Goal: Task Accomplishment & Management: Use online tool/utility

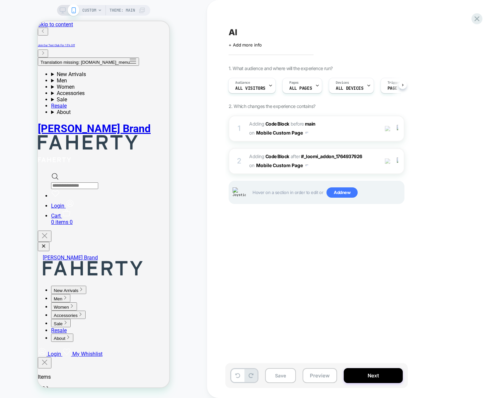
click at [315, 278] on div "AI Click to edit experience details + Add more info 1. What audience and where …" at bounding box center [349, 199] width 249 height 385
click at [379, 262] on div "AI Click to edit experience details + Add more info 1. What audience and where …" at bounding box center [349, 199] width 249 height 385
click at [195, 138] on div "CUSTOM Theme: MAIN" at bounding box center [103, 199] width 207 height 385
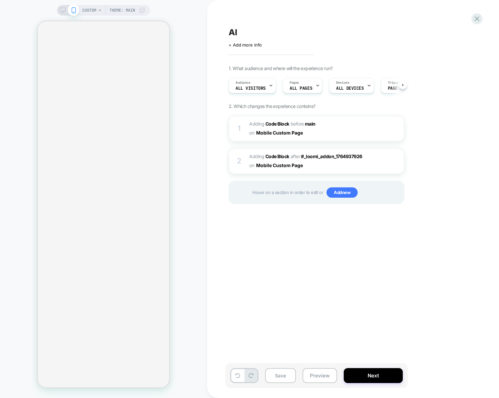
scroll to position [0, 0]
click at [346, 187] on span "Add new" at bounding box center [342, 192] width 31 height 11
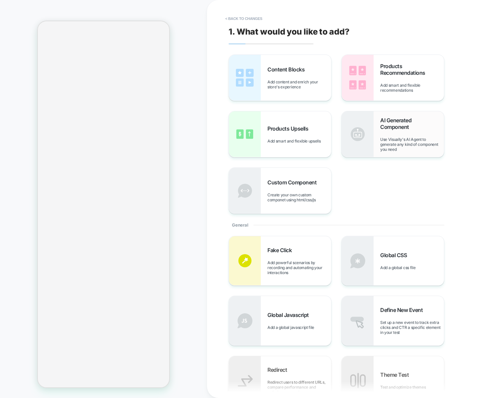
click at [409, 133] on div "AI Generated Component Use Visually's AI Agent to generate any kind of componen…" at bounding box center [413, 134] width 64 height 35
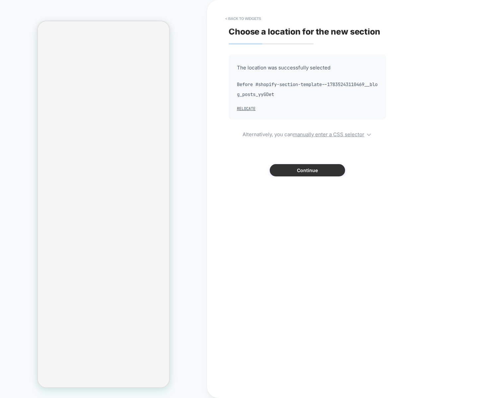
click at [316, 169] on button "Continue" at bounding box center [307, 170] width 75 height 12
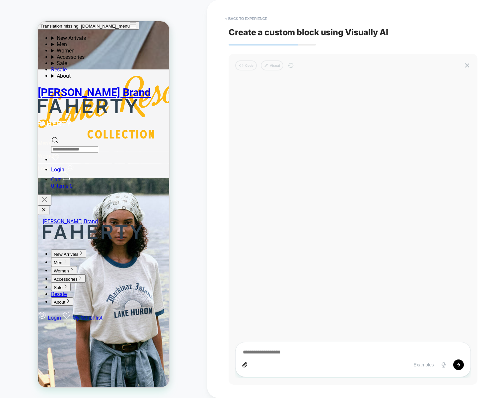
scroll to position [0, 0]
click at [246, 366] on icon at bounding box center [245, 364] width 4 height 5
type textarea "*"
type textarea "**"
type textarea "*"
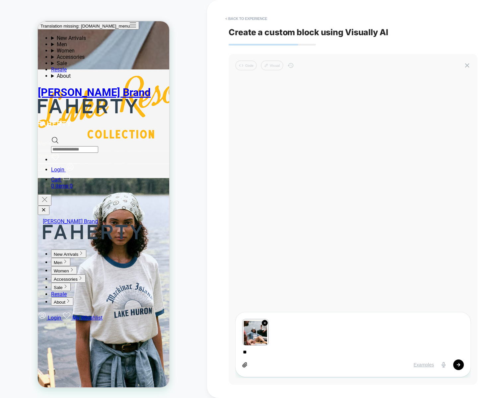
type textarea "***"
type textarea "*"
type textarea "*****"
type textarea "*"
type textarea "*****"
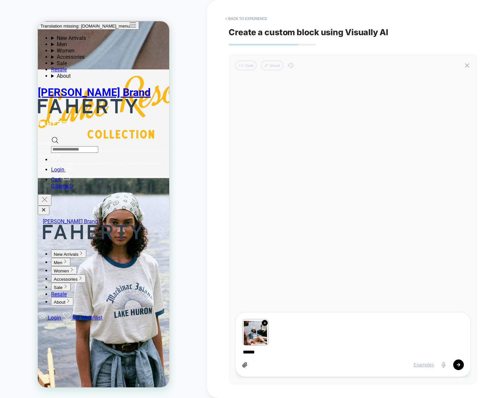
type textarea "*"
type textarea "*******"
type textarea "*"
type textarea "**********"
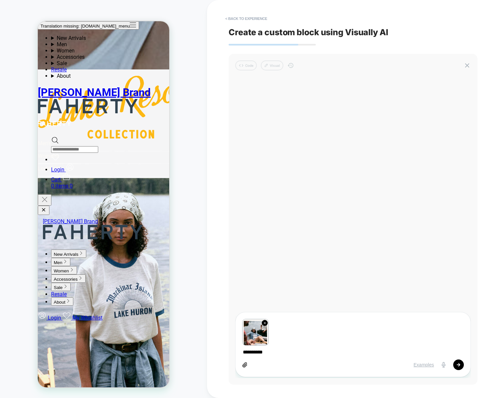
type textarea "*"
type textarea "**********"
type textarea "*"
type textarea "**********"
type textarea "*"
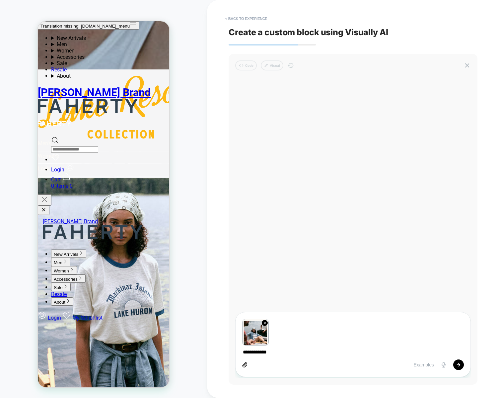
type textarea "**********"
type textarea "*"
type textarea "**********"
type textarea "*"
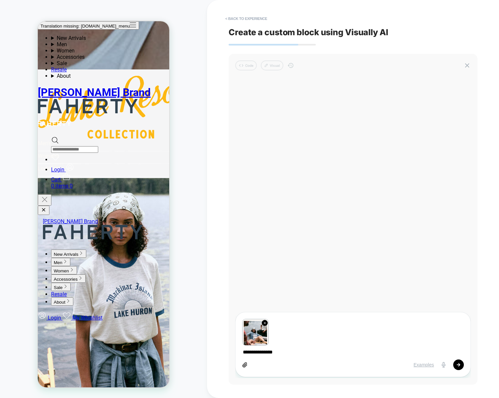
type textarea "**********"
type textarea "*"
type textarea "**********"
type textarea "*"
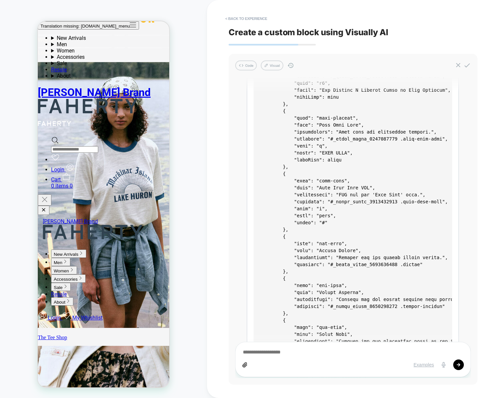
scroll to position [1138, 0]
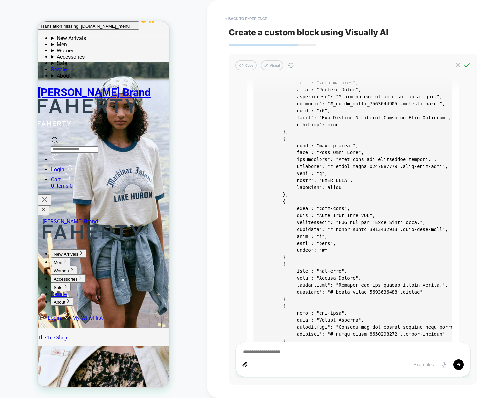
click at [469, 64] on icon at bounding box center [467, 65] width 7 height 7
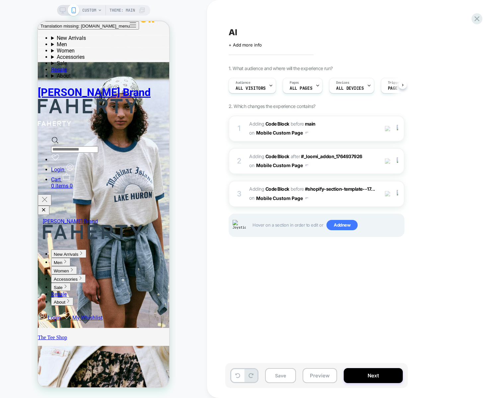
scroll to position [0, 0]
click at [280, 372] on button "Save" at bounding box center [280, 375] width 31 height 15
click at [241, 189] on div "3" at bounding box center [239, 193] width 7 height 13
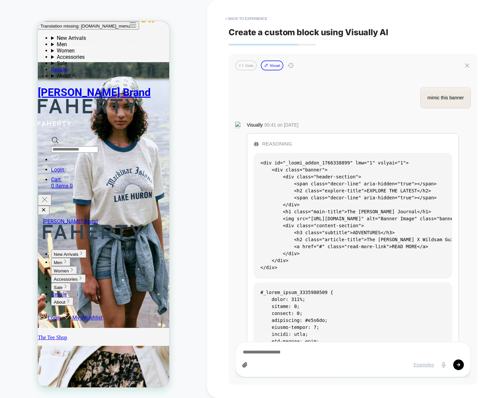
scroll to position [1287, 0]
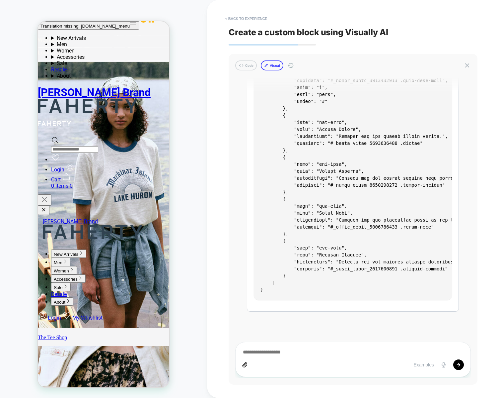
click at [274, 67] on button "Visual" at bounding box center [272, 65] width 23 height 10
type textarea "*"
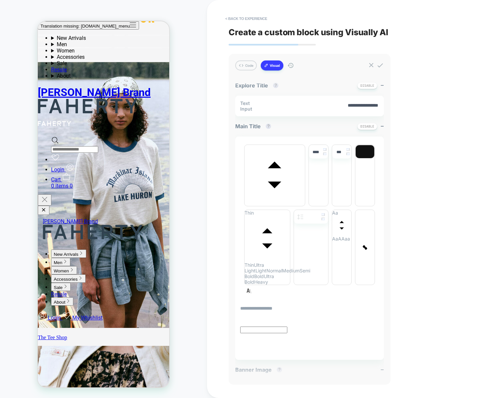
type input "****"
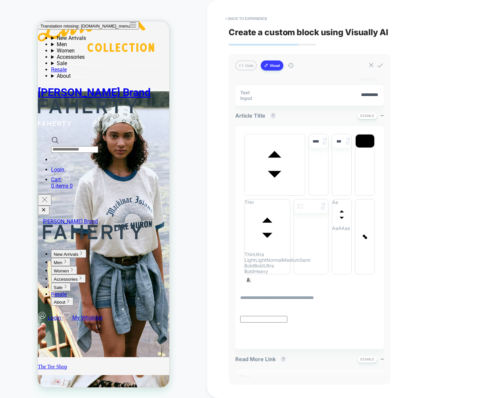
scroll to position [0, 0]
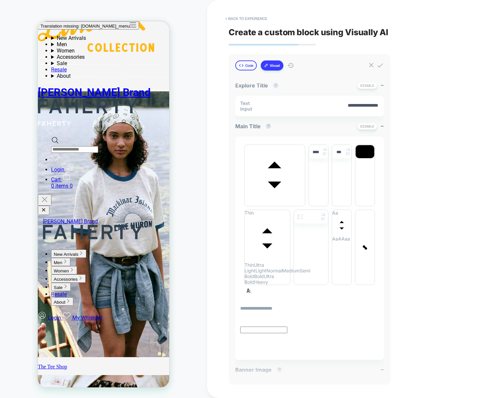
click at [244, 68] on icon at bounding box center [241, 65] width 5 height 5
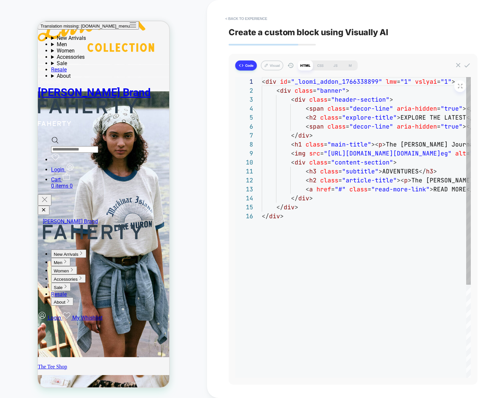
scroll to position [81, 0]
type textarea "*"
type textarea "**********"
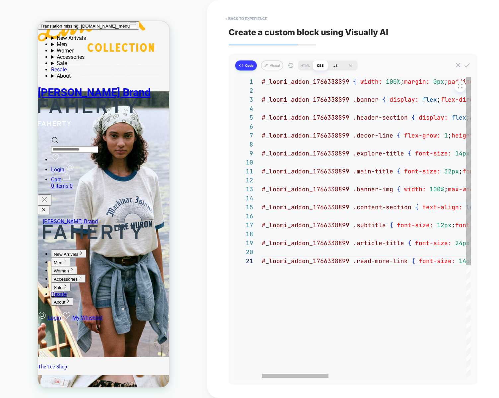
type textarea "*"
type textarea "**********"
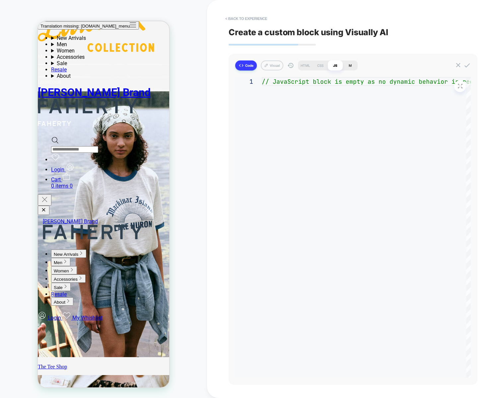
click at [351, 63] on div "M" at bounding box center [350, 65] width 15 height 10
type textarea "*"
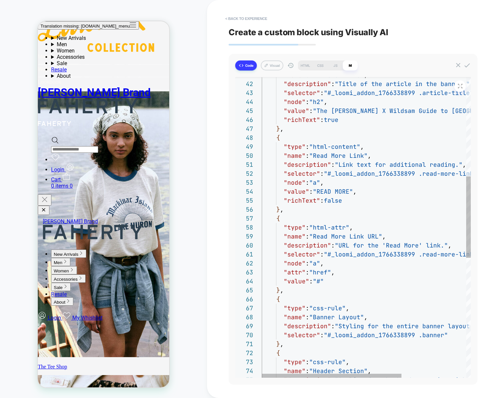
scroll to position [0, 3]
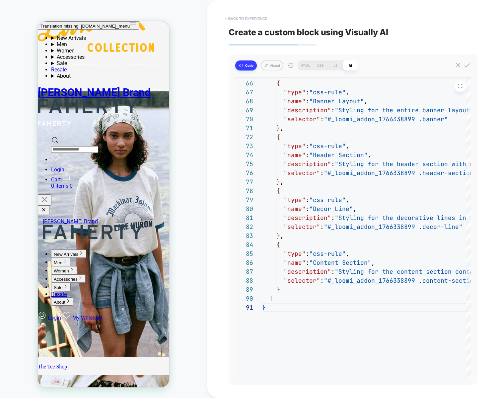
click at [254, 15] on button "< Back to experience" at bounding box center [246, 18] width 48 height 11
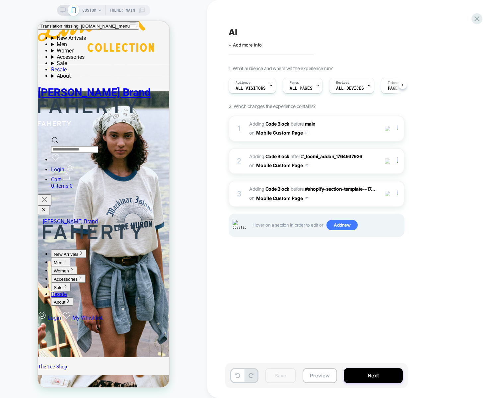
scroll to position [0, 0]
click at [277, 273] on div "AI Click to edit experience details + Add more info 1. What audience and where …" at bounding box center [349, 199] width 249 height 385
click at [357, 198] on span "Adding Code Block BEFORE #shopify-section-template--17... #shopify-section-temp…" at bounding box center [312, 194] width 127 height 18
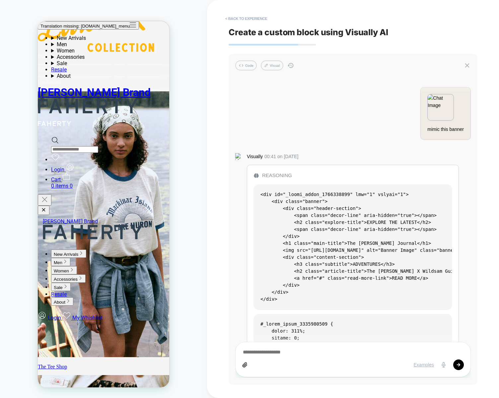
click at [443, 104] on img at bounding box center [441, 101] width 26 height 15
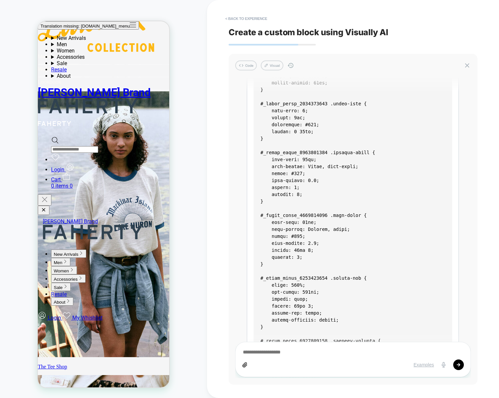
scroll to position [0, 0]
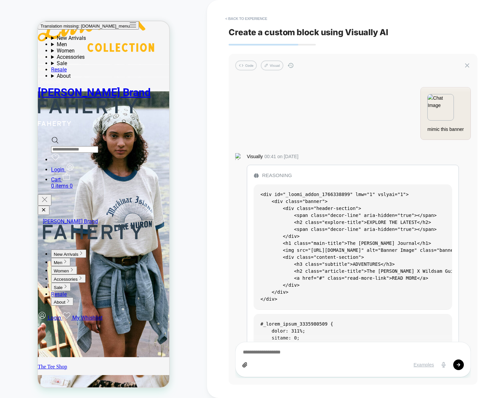
click at [316, 150] on div "mimic this banner Visually 00:41 on [DATE] Reasoning Plan Banner Widget Generat…" at bounding box center [353, 227] width 236 height 301
click at [469, 65] on icon at bounding box center [467, 65] width 7 height 7
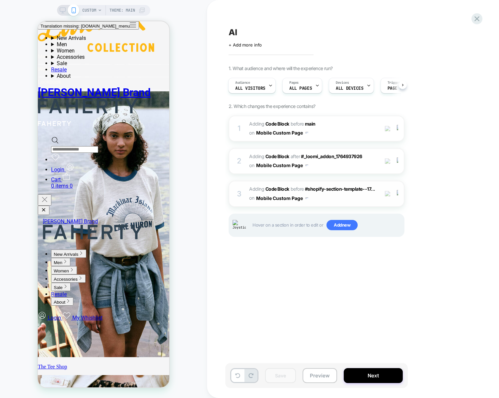
click at [355, 194] on span "Adding Code Block BEFORE #shopify-section-template--17... #shopify-section-temp…" at bounding box center [312, 194] width 127 height 18
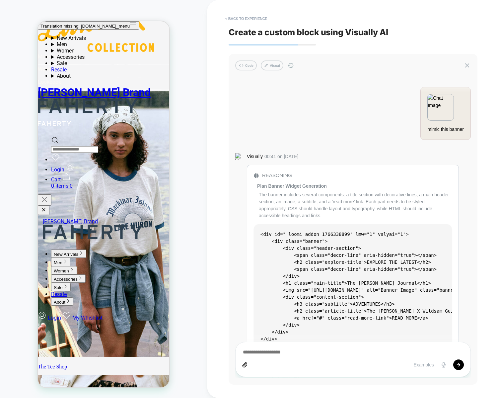
click at [273, 178] on div "Reasoning" at bounding box center [353, 176] width 198 height 8
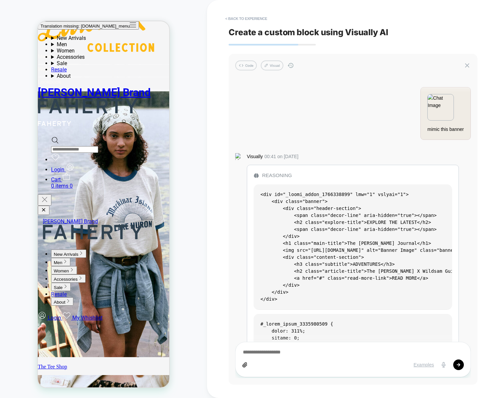
click at [268, 175] on div "Reasoning" at bounding box center [353, 176] width 198 height 8
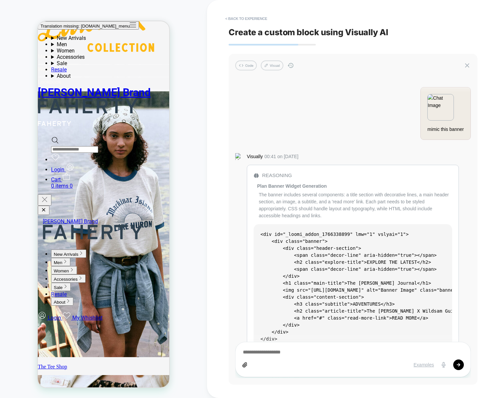
click at [278, 176] on div "Reasoning" at bounding box center [353, 176] width 198 height 8
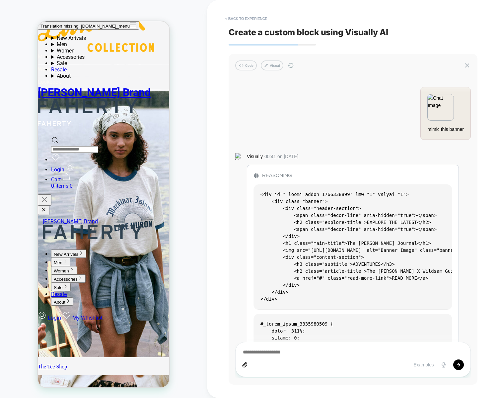
click at [278, 175] on div "Reasoning" at bounding box center [353, 176] width 198 height 8
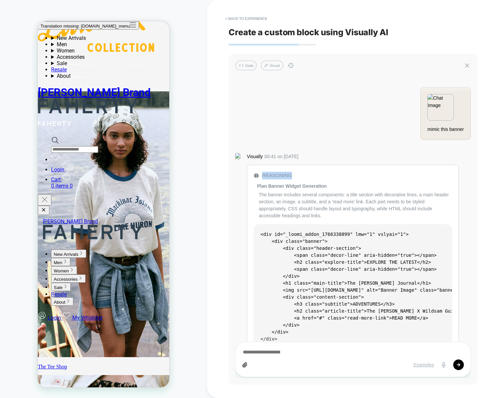
click at [278, 175] on div "Reasoning" at bounding box center [353, 176] width 198 height 8
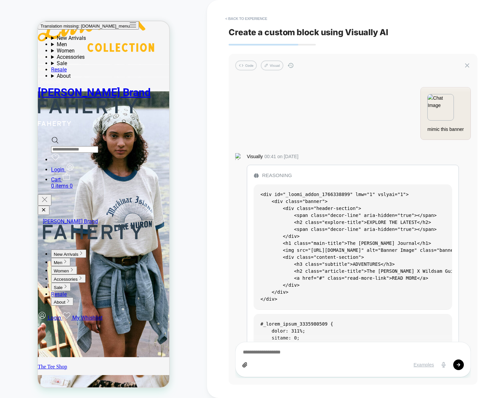
click at [277, 175] on div "Reasoning" at bounding box center [353, 176] width 198 height 8
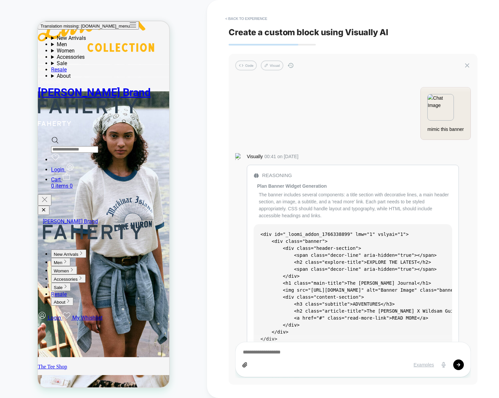
click at [280, 175] on div "Reasoning" at bounding box center [353, 176] width 198 height 8
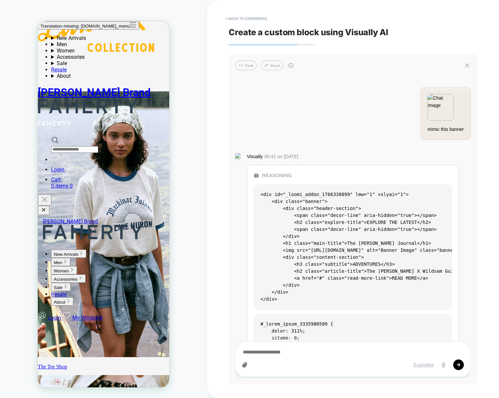
click at [279, 175] on div "Reasoning" at bounding box center [353, 176] width 198 height 8
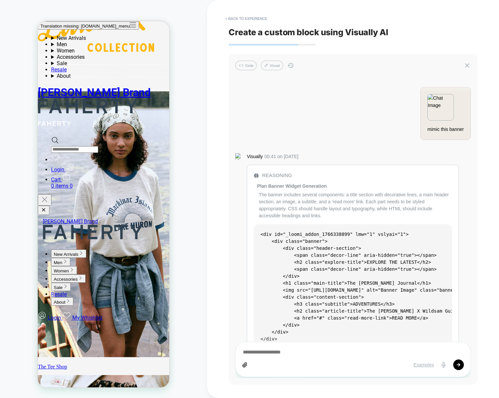
click at [278, 175] on div "Reasoning" at bounding box center [353, 176] width 198 height 8
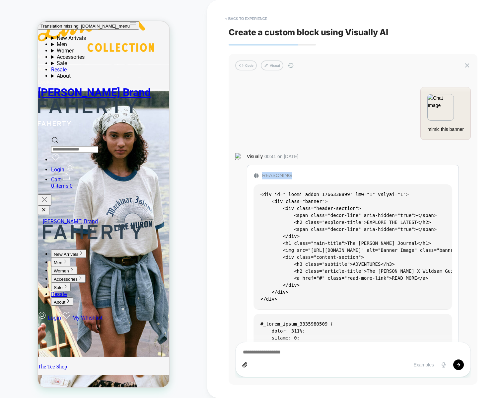
click at [278, 175] on div "Reasoning" at bounding box center [353, 176] width 198 height 8
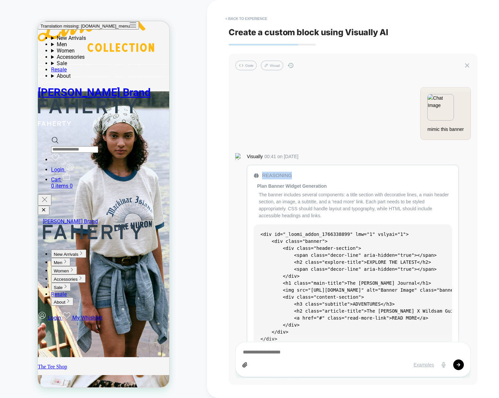
click at [278, 175] on div "Reasoning" at bounding box center [353, 176] width 198 height 8
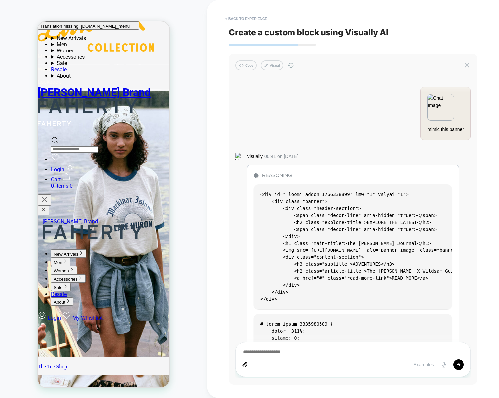
click at [286, 174] on div "Reasoning" at bounding box center [353, 176] width 198 height 8
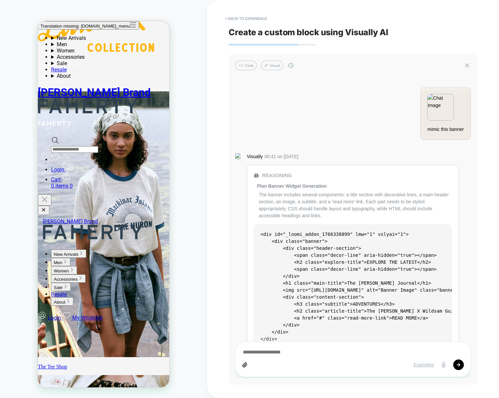
click at [337, 196] on div "The banner includes several components: a title section with decorative lines, …" at bounding box center [355, 205] width 193 height 28
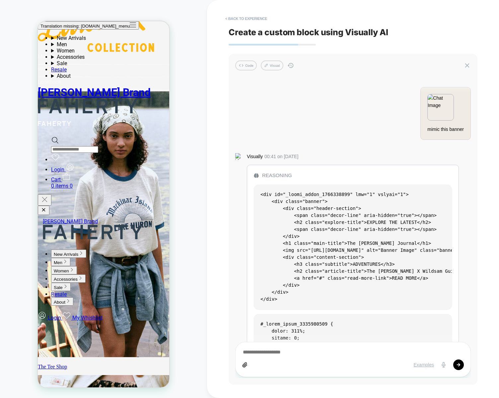
click at [330, 175] on div "Reasoning" at bounding box center [353, 176] width 198 height 8
click at [267, 177] on div "Reasoning" at bounding box center [353, 176] width 198 height 8
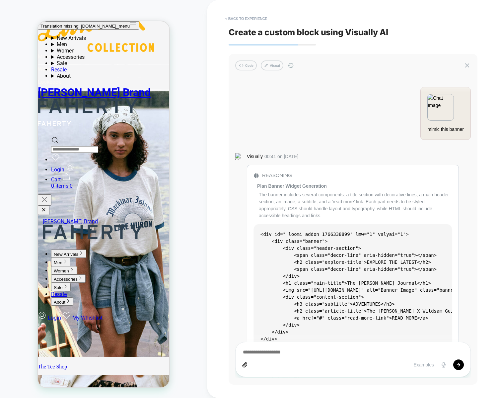
click at [363, 118] on div "mimic this banner Visually 00:41 on [DATE] Reasoning Plan Banner Widget Generat…" at bounding box center [353, 227] width 236 height 301
click at [249, 66] on button "Code" at bounding box center [246, 65] width 22 height 10
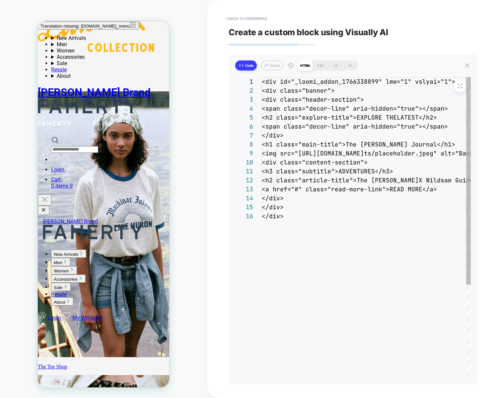
scroll to position [81, 0]
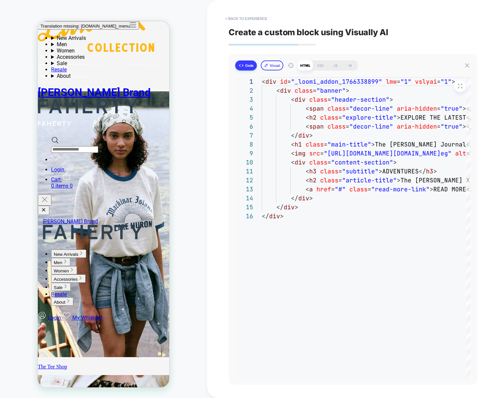
click at [269, 69] on button "Visual" at bounding box center [272, 65] width 23 height 10
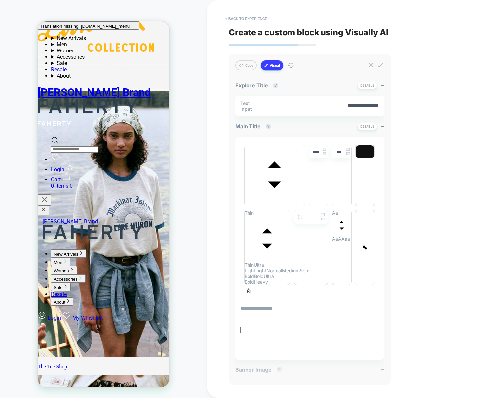
click at [358, 106] on textarea "**********" at bounding box center [325, 105] width 110 height 7
type input "****"
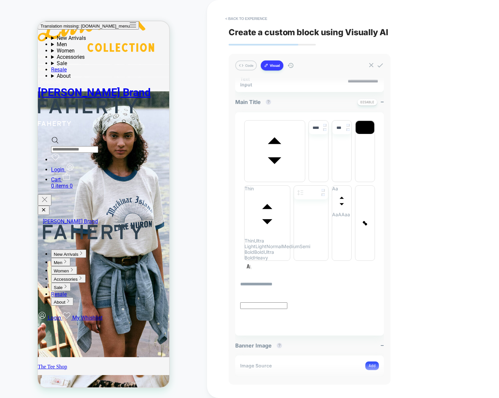
scroll to position [0, 0]
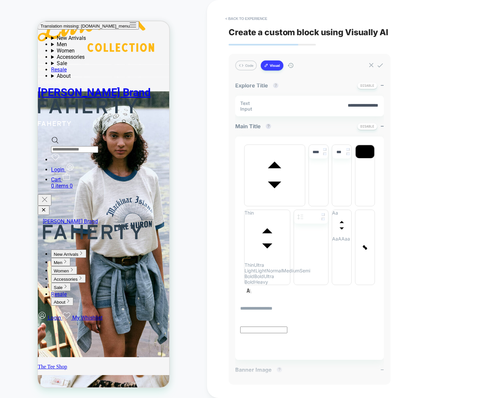
click at [349, 104] on textarea "**********" at bounding box center [325, 105] width 110 height 7
type textarea "*"
type textarea "**********"
type textarea "*"
type textarea "**********"
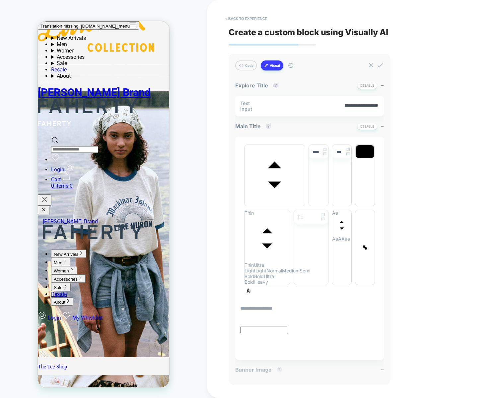
type textarea "*"
type textarea "**********"
type textarea "*"
type textarea "**********"
click at [306, 306] on p "**********" at bounding box center [300, 309] width 121 height 6
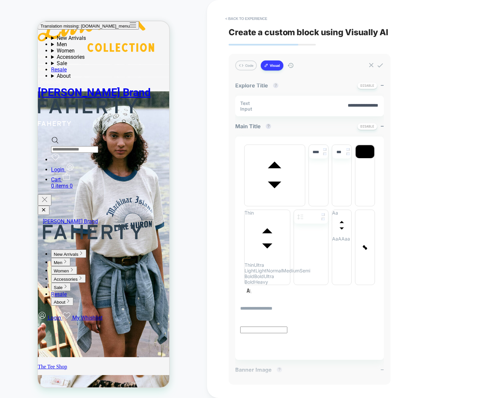
click at [271, 306] on p "**********" at bounding box center [300, 309] width 121 height 6
click at [292, 306] on p "**********" at bounding box center [300, 309] width 121 height 6
click at [363, 153] on div at bounding box center [365, 151] width 19 height 13
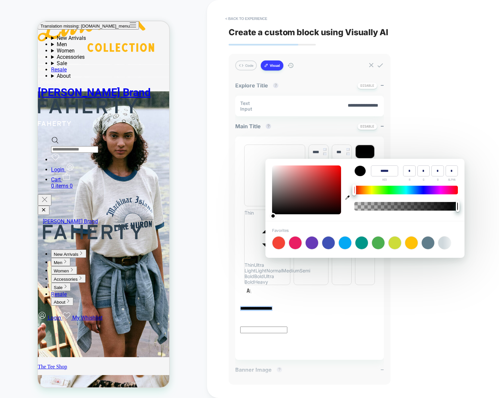
type input "******"
type input "**"
click at [439, 283] on div "**********" at bounding box center [353, 199] width 249 height 398
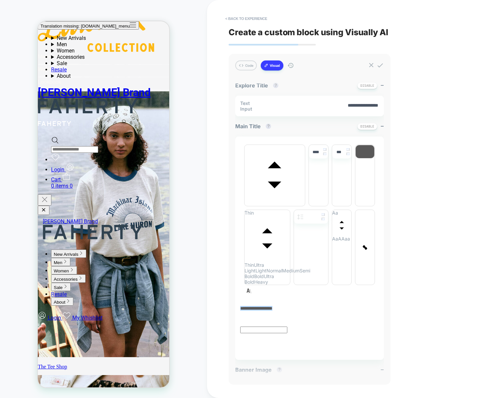
scroll to position [1, 0]
click at [374, 384] on button "Add" at bounding box center [373, 388] width 14 height 9
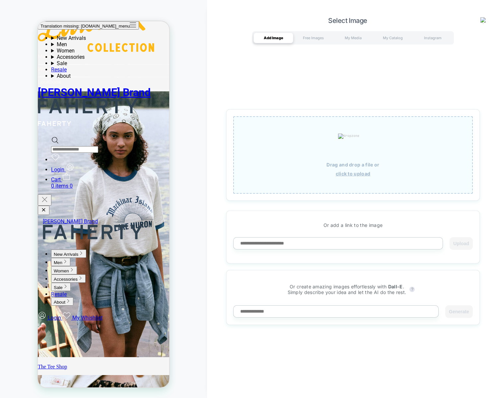
drag, startPoint x: 319, startPoint y: 39, endPoint x: 322, endPoint y: 44, distance: 5.1
click at [319, 39] on div "Free Images" at bounding box center [314, 38] width 40 height 11
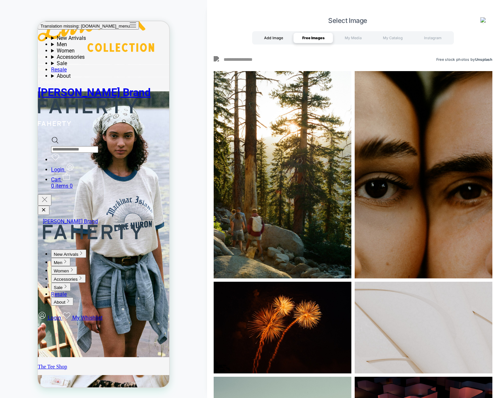
click at [277, 37] on div "Add Image" at bounding box center [274, 38] width 40 height 11
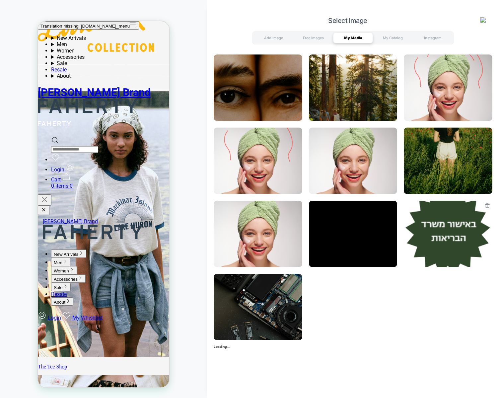
click at [461, 237] on img at bounding box center [448, 234] width 89 height 66
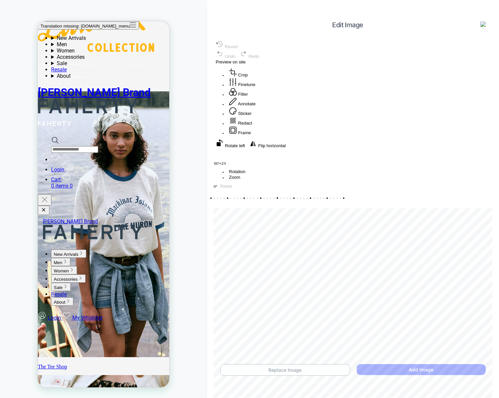
click at [312, 375] on button "Replace Image" at bounding box center [285, 370] width 130 height 12
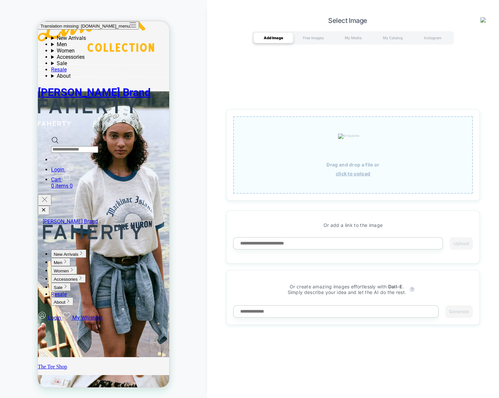
click at [398, 44] on div "Add Image Free Images My Media My Catalog Instagram" at bounding box center [353, 37] width 202 height 13
click at [402, 43] on div "Add Image Free Images My Media My Catalog Instagram" at bounding box center [353, 37] width 202 height 13
click at [397, 38] on div "My Catalog" at bounding box center [393, 38] width 40 height 11
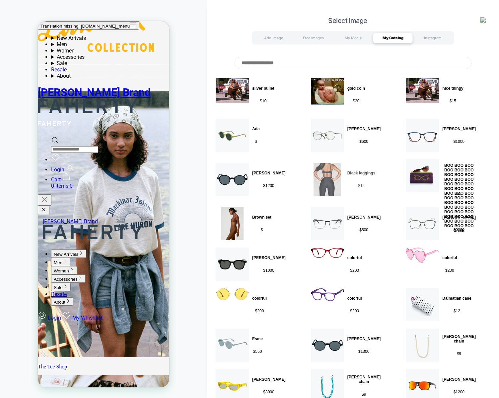
click at [328, 182] on img at bounding box center [328, 179] width 28 height 33
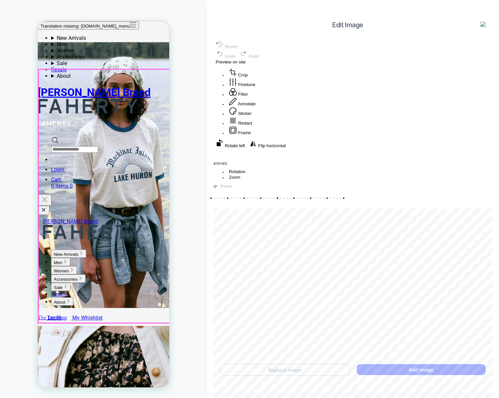
scroll to position [1227, 0]
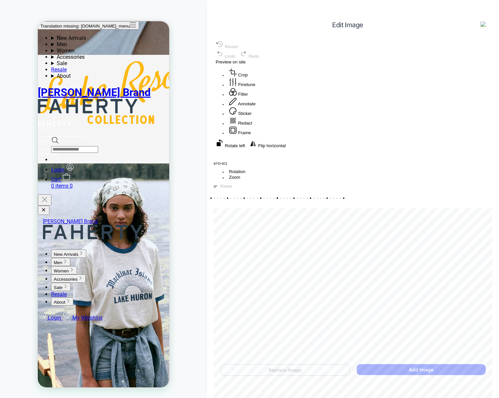
click at [487, 26] on img at bounding box center [484, 25] width 7 height 7
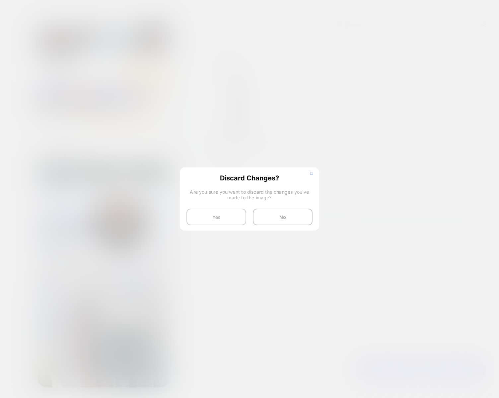
click at [219, 215] on button "Yes" at bounding box center [217, 217] width 60 height 17
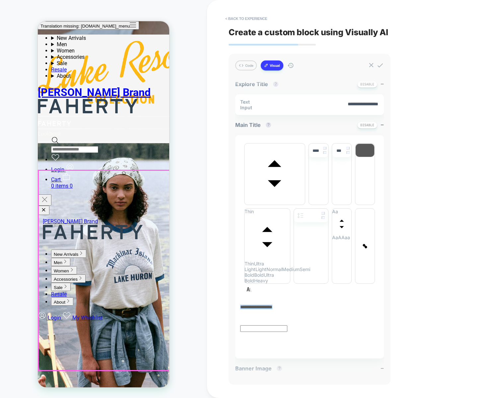
scroll to position [1343, 0]
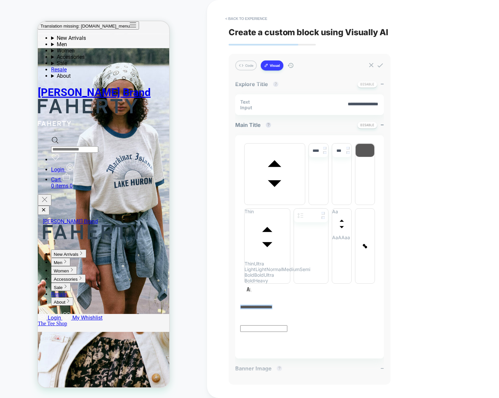
click at [332, 305] on p "**********" at bounding box center [300, 308] width 121 height 6
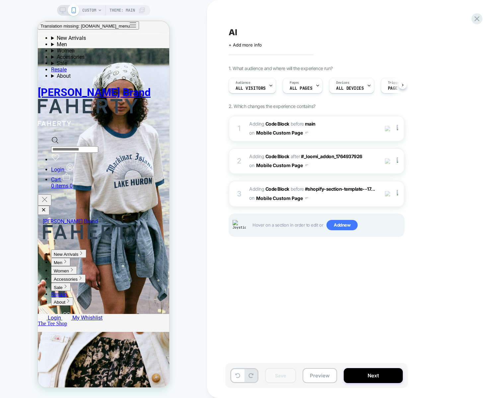
scroll to position [0, 0]
drag, startPoint x: 233, startPoint y: 296, endPoint x: 220, endPoint y: 286, distance: 16.4
click at [231, 295] on div "AI Click to edit experience details + Add more info 1. What audience and where …" at bounding box center [349, 199] width 249 height 385
click at [354, 261] on div "AI Click to edit experience details + Add more info 1. What audience and where …" at bounding box center [349, 199] width 249 height 385
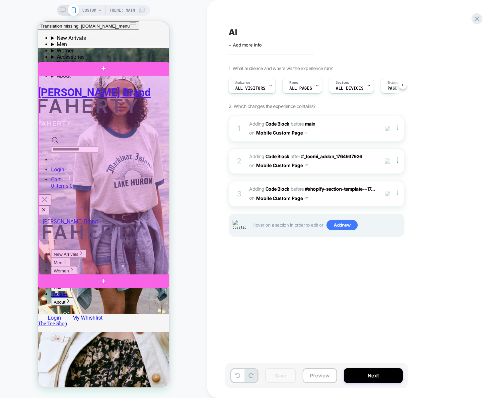
click at [85, 181] on div at bounding box center [104, 175] width 131 height 200
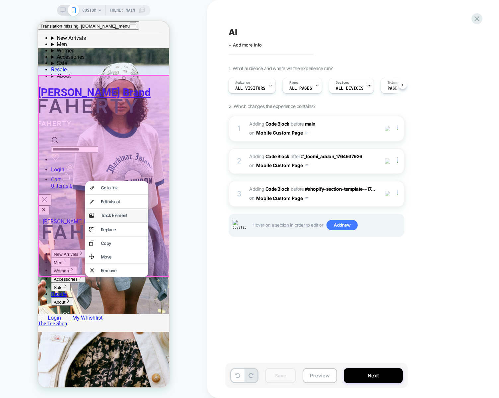
click at [133, 216] on div "Track Element" at bounding box center [123, 215] width 44 height 5
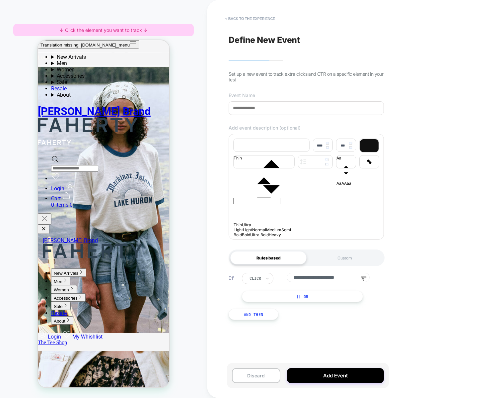
click at [98, 27] on div "↓ Click the element you want to track ↓" at bounding box center [103, 30] width 181 height 12
click at [195, 83] on div "CUSTOM Theme: MAIN ↓ Click the element you want to track ↓" at bounding box center [103, 199] width 207 height 385
click at [135, 31] on div "↓ Click the element you want to track ↓" at bounding box center [103, 30] width 181 height 12
click at [90, 34] on div "↓ Click the element you want to track ↓" at bounding box center [103, 30] width 181 height 12
click at [91, 30] on div "↓ Click the element you want to track ↓" at bounding box center [103, 30] width 181 height 12
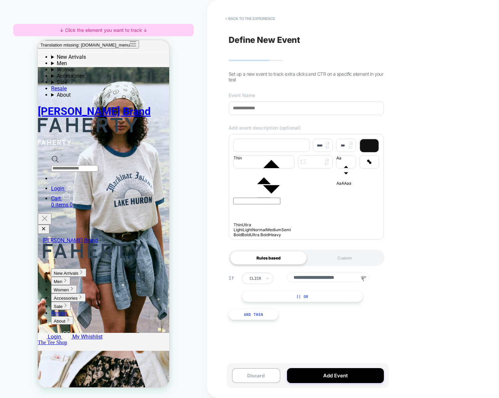
click at [87, 20] on div "CUSTOM Theme: MAIN ↓ Click the element you want to track ↓" at bounding box center [103, 199] width 207 height 385
click at [86, 11] on span "CUSTOM" at bounding box center [89, 10] width 14 height 11
drag, startPoint x: 330, startPoint y: 260, endPoint x: 322, endPoint y: 260, distance: 8.3
click at [330, 259] on div "Custom" at bounding box center [345, 257] width 76 height 13
click at [259, 281] on div at bounding box center [256, 278] width 12 height 6
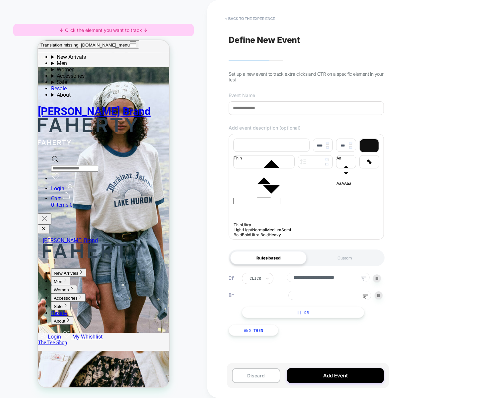
click at [365, 299] on icon at bounding box center [365, 297] width 3 height 4
click at [368, 296] on rect at bounding box center [366, 295] width 6 height 2
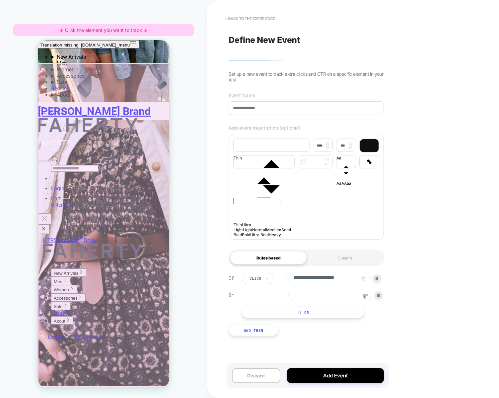
scroll to position [1604, 0]
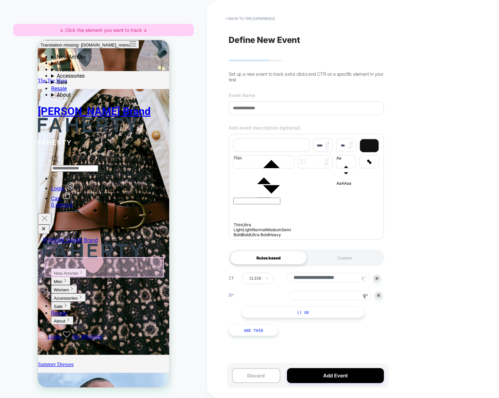
click at [83, 264] on div at bounding box center [104, 267] width 120 height 21
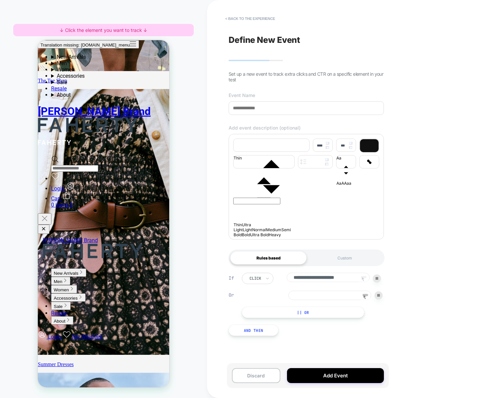
click at [366, 301] on icon at bounding box center [366, 297] width 10 height 10
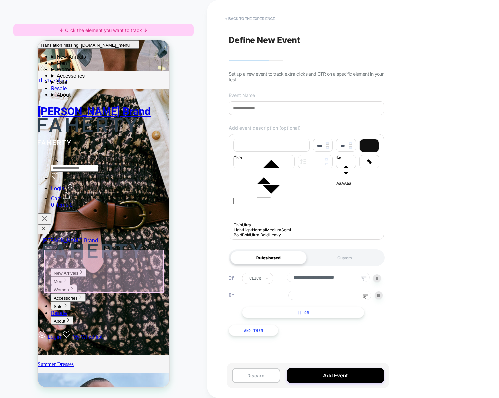
click at [80, 266] on div at bounding box center [104, 271] width 120 height 43
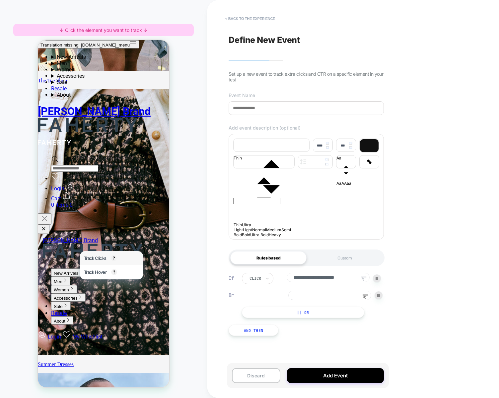
click at [101, 258] on span "Track Clicks" at bounding box center [95, 257] width 22 height 5
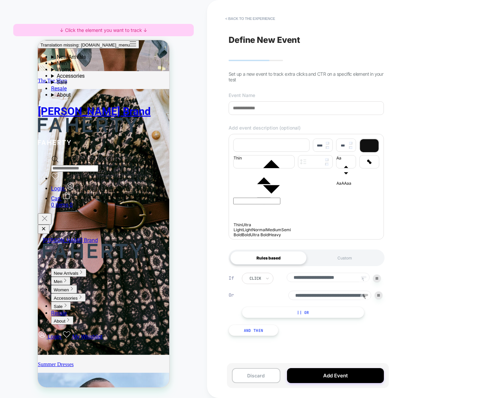
click at [251, 336] on button "And Then" at bounding box center [254, 329] width 50 height 11
click at [269, 340] on icon at bounding box center [267, 336] width 5 height 7
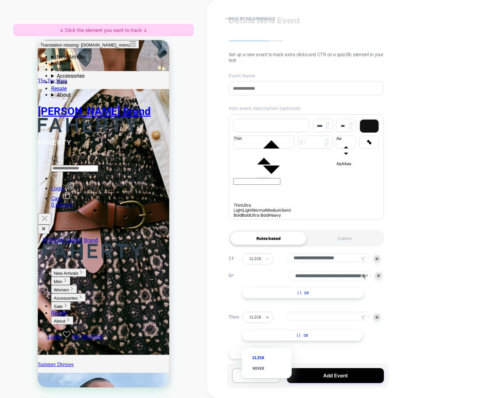
scroll to position [25, 0]
click at [263, 346] on div "hover" at bounding box center [270, 345] width 43 height 11
click at [339, 318] on input at bounding box center [328, 315] width 83 height 9
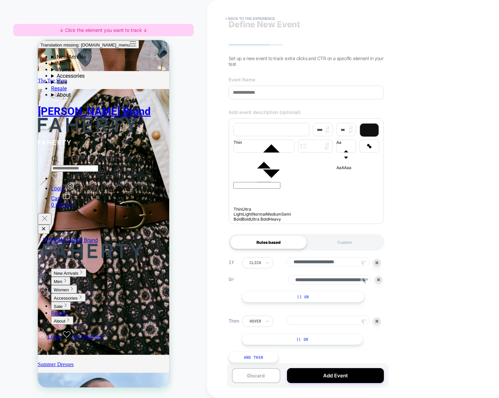
scroll to position [0, 0]
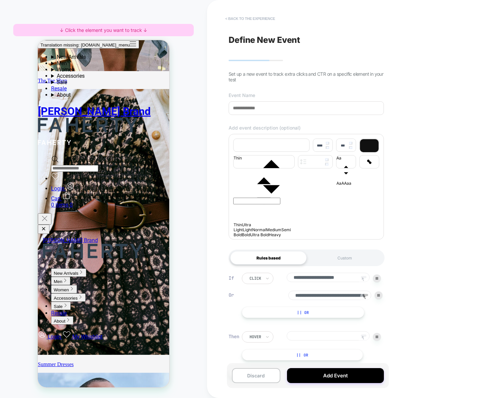
click at [246, 17] on button "< back to the experience" at bounding box center [250, 18] width 56 height 11
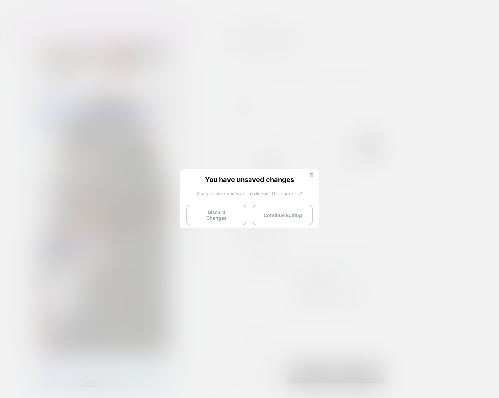
click at [209, 203] on div "You have unsaved changes Are you sure you want to discard the changes? Discard …" at bounding box center [249, 198] width 139 height 59
click at [208, 208] on button "Discard Changes" at bounding box center [217, 215] width 60 height 21
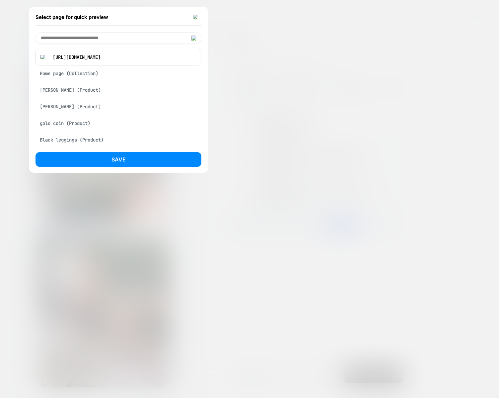
scroll to position [0, 0]
click at [198, 15] on img at bounding box center [196, 17] width 5 height 5
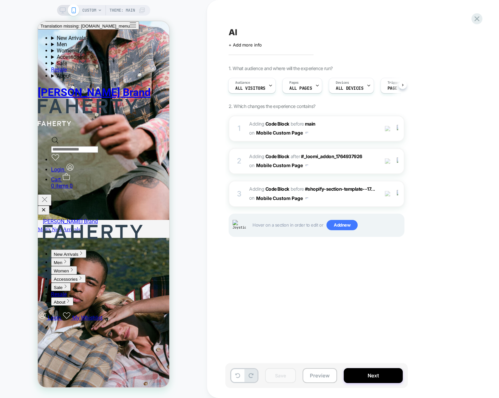
click at [197, 152] on div "CUSTOM Theme: MAIN" at bounding box center [103, 199] width 207 height 385
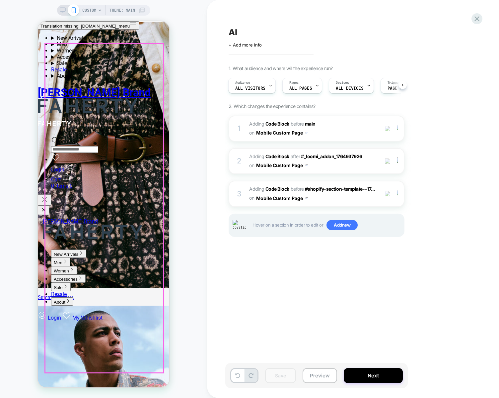
scroll to position [1358, 0]
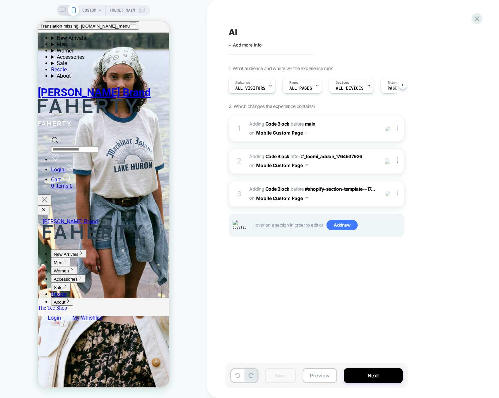
click at [212, 255] on div "AI Click to edit experience details + Add more info 1. What audience and where …" at bounding box center [353, 199] width 292 height 398
click at [180, 204] on div "CUSTOM Theme: MAIN" at bounding box center [103, 199] width 207 height 385
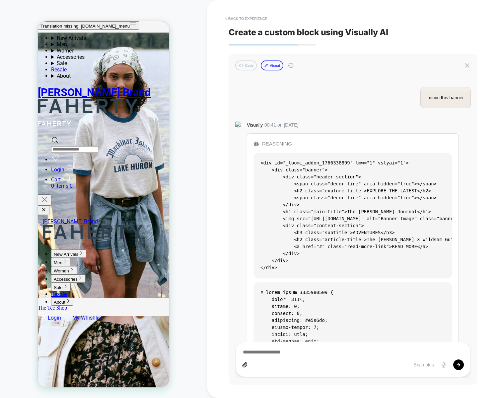
scroll to position [1287, 0]
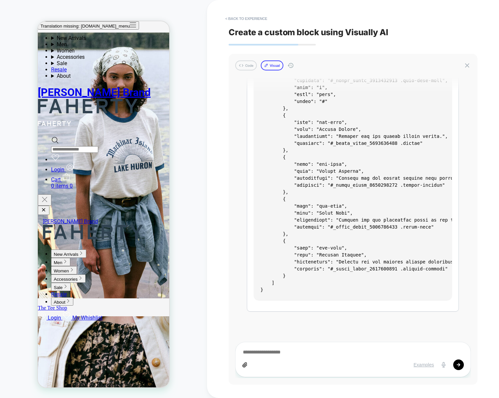
click at [277, 69] on button "Visual" at bounding box center [272, 65] width 23 height 10
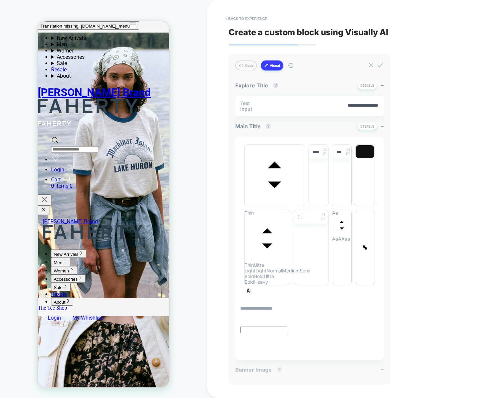
click at [277, 65] on button "Visual" at bounding box center [272, 65] width 23 height 10
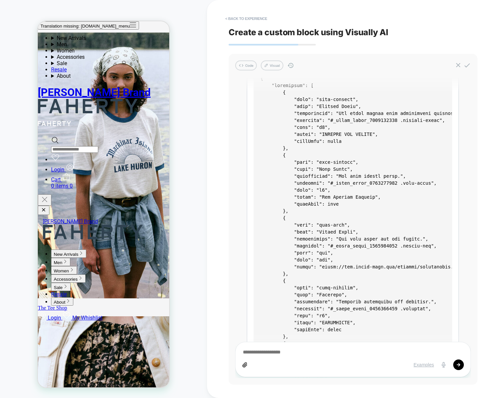
scroll to position [1319, 0]
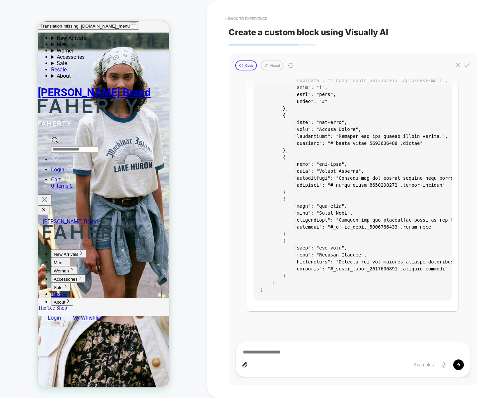
click at [249, 67] on button "Code" at bounding box center [246, 65] width 22 height 10
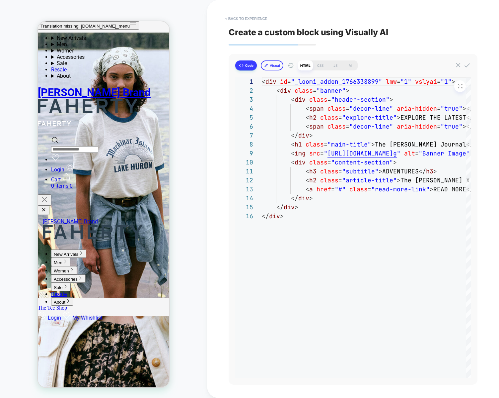
click at [268, 64] on icon at bounding box center [266, 65] width 4 height 4
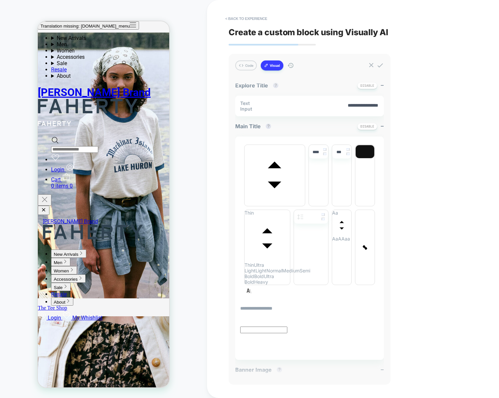
type input "****"
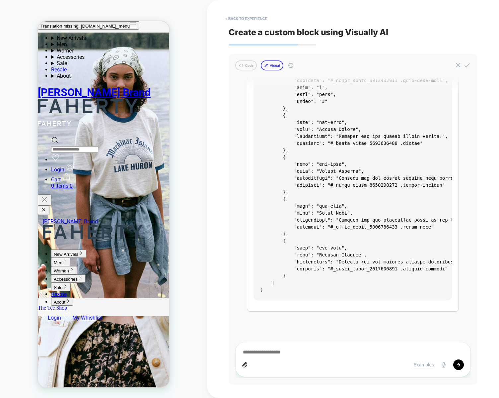
click at [273, 65] on button "Visual" at bounding box center [272, 65] width 23 height 10
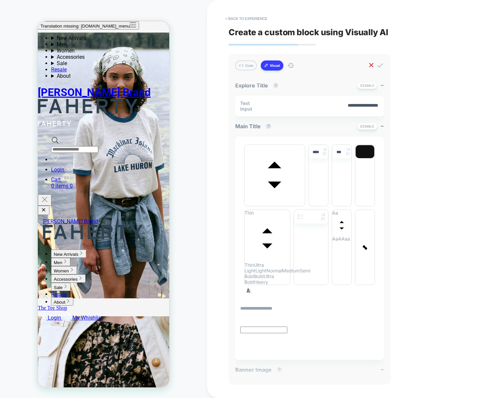
click at [371, 66] on icon at bounding box center [371, 65] width 4 height 4
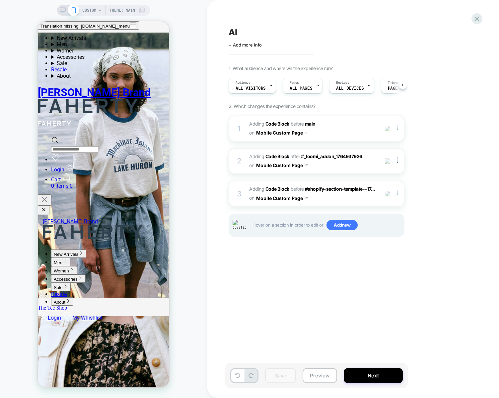
scroll to position [0, 0]
click at [258, 284] on div "AI Click to edit experience details + Add more info 1. What audience and where …" at bounding box center [349, 199] width 249 height 385
click at [200, 85] on div "CUSTOM Theme: MAIN" at bounding box center [103, 199] width 207 height 385
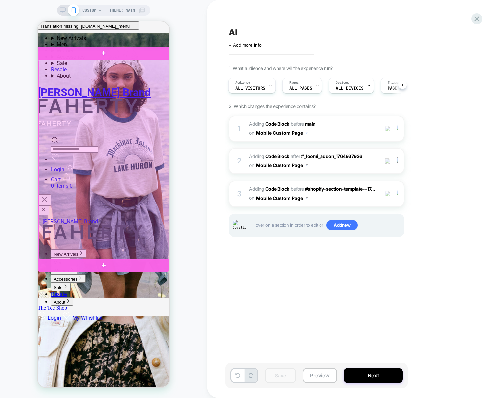
click at [90, 155] on div at bounding box center [104, 160] width 131 height 200
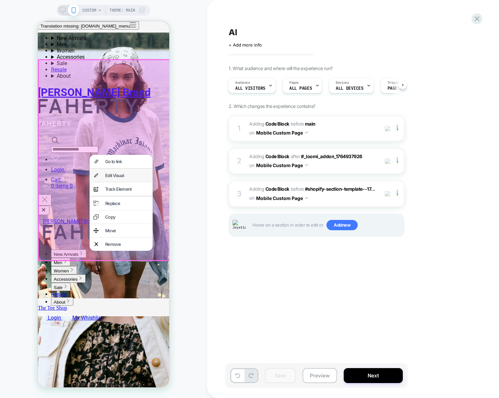
click at [130, 177] on div "Edit Visual" at bounding box center [127, 175] width 44 height 5
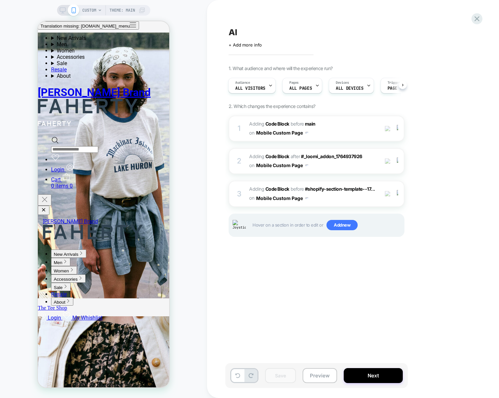
click at [257, 303] on div "AI Click to edit experience details + Add more info 1. What audience and where …" at bounding box center [349, 199] width 249 height 385
click at [325, 284] on div "AI Click to edit experience details + Add more info 1. What audience and where …" at bounding box center [349, 199] width 249 height 385
click at [242, 187] on div "3" at bounding box center [239, 193] width 7 height 13
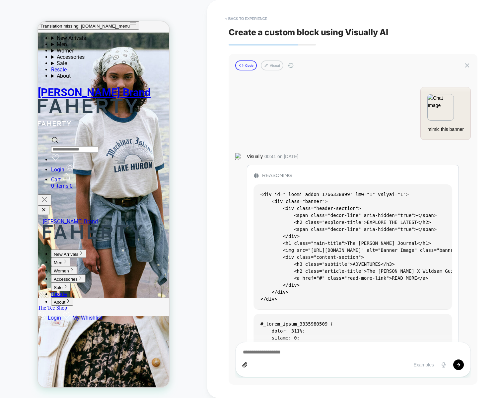
click at [246, 68] on button "Code" at bounding box center [246, 65] width 22 height 10
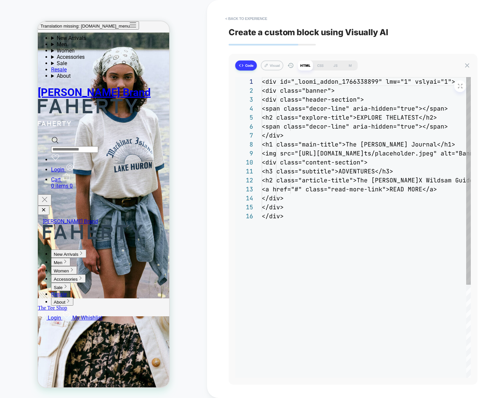
scroll to position [81, 0]
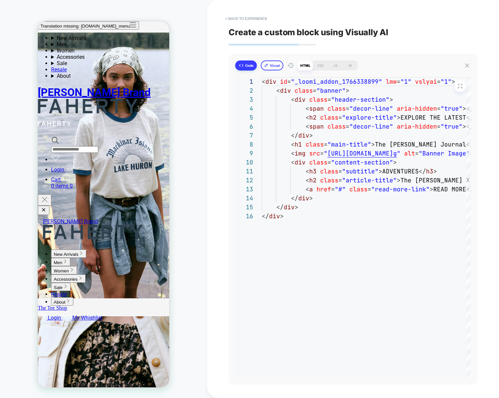
click at [266, 64] on icon at bounding box center [266, 65] width 4 height 4
type textarea "*"
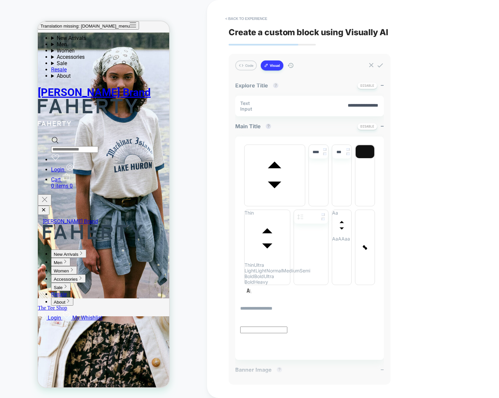
type input "****"
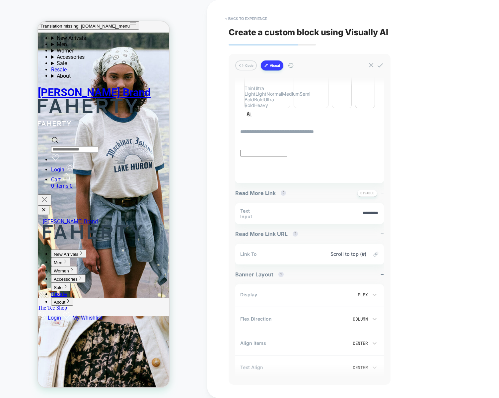
scroll to position [488, 0]
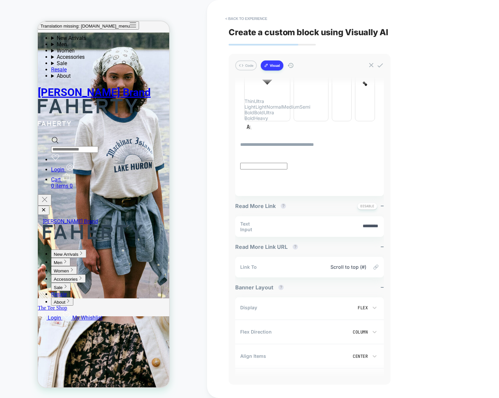
click at [366, 353] on div "Center" at bounding box center [353, 356] width 36 height 7
click at [356, 174] on div "Flex Start" at bounding box center [357, 174] width 39 height 14
click at [357, 350] on div "Flex Start" at bounding box center [356, 356] width 45 height 13
click at [361, 353] on div "Center" at bounding box center [354, 356] width 30 height 6
click at [416, 169] on div at bounding box center [249, 199] width 499 height 398
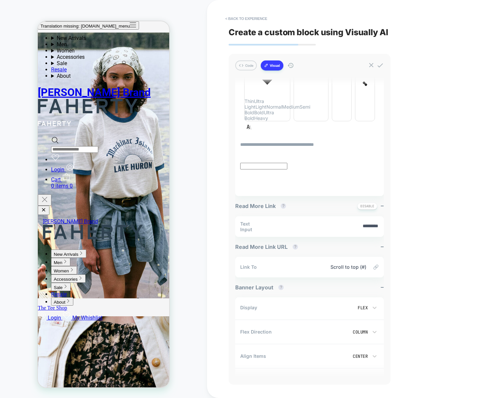
click at [366, 329] on div "Column" at bounding box center [348, 332] width 42 height 6
click at [366, 118] on div at bounding box center [249, 199] width 499 height 398
drag, startPoint x: 220, startPoint y: 66, endPoint x: 244, endPoint y: 67, distance: 23.6
click at [220, 66] on div "**********" at bounding box center [353, 199] width 292 height 398
click at [189, 41] on div "CUSTOM Theme: MAIN" at bounding box center [103, 199] width 207 height 385
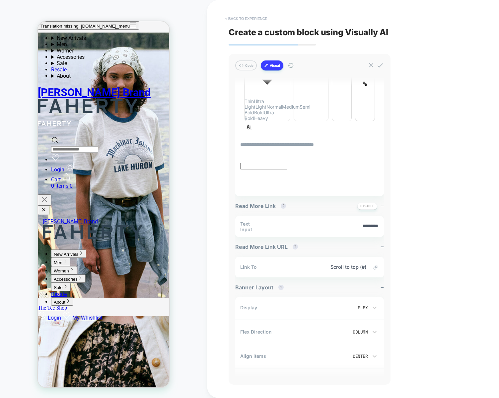
click at [235, 16] on button "< Back to experience" at bounding box center [246, 18] width 48 height 11
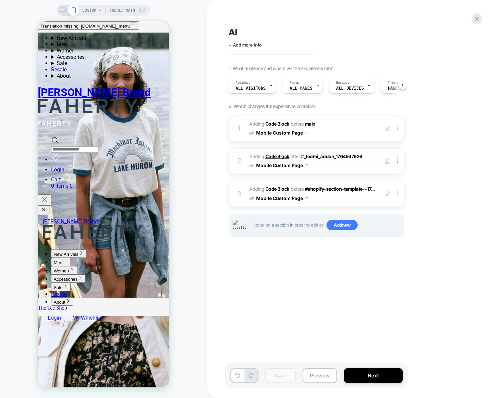
scroll to position [0, 0]
click at [292, 286] on div "AI Click to edit experience details + Add more info 1. What audience and where …" at bounding box center [349, 199] width 249 height 385
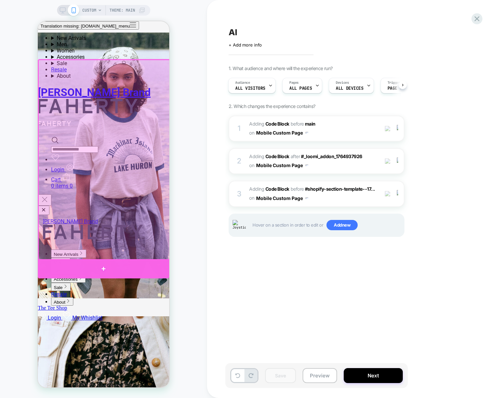
click at [98, 266] on div at bounding box center [103, 269] width 131 height 20
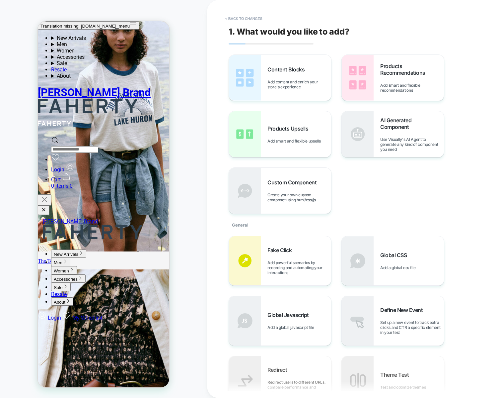
scroll to position [1409, 0]
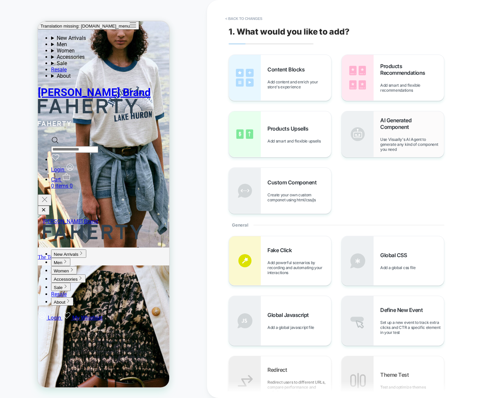
click at [381, 149] on span "Use Visually's AI Agent to generate any kind of component you need" at bounding box center [413, 144] width 64 height 15
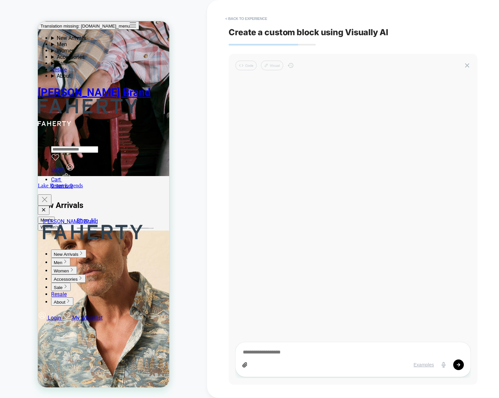
click at [246, 66] on div "Code Visual" at bounding box center [353, 65] width 236 height 10
click at [243, 15] on button "< Back to experience" at bounding box center [246, 18] width 48 height 11
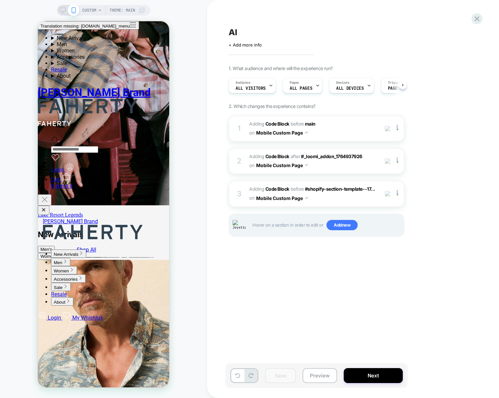
scroll to position [0, 0]
click at [206, 21] on div "CUSTOM Theme: MAIN" at bounding box center [103, 199] width 207 height 385
click at [350, 222] on span "Add new" at bounding box center [342, 225] width 31 height 11
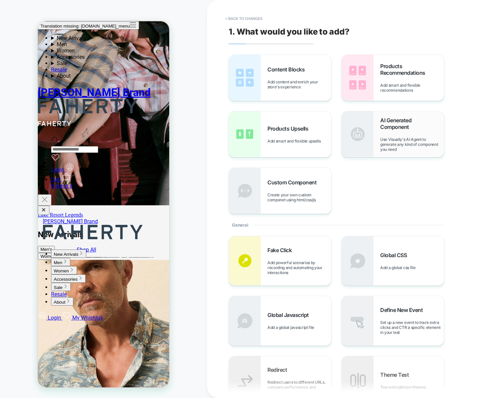
click at [386, 148] on span "Use Visually's AI Agent to generate any kind of component you need" at bounding box center [413, 144] width 64 height 15
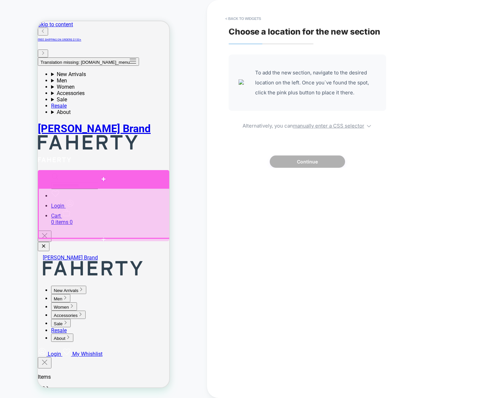
click at [110, 183] on div at bounding box center [103, 179] width 131 height 18
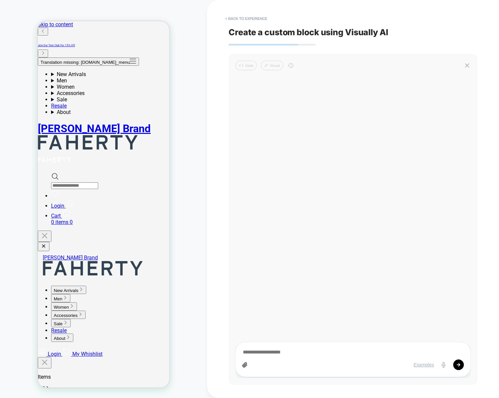
click at [243, 365] on icon at bounding box center [245, 364] width 4 height 5
click at [270, 355] on textarea at bounding box center [353, 352] width 222 height 7
paste textarea "**********"
type textarea "*"
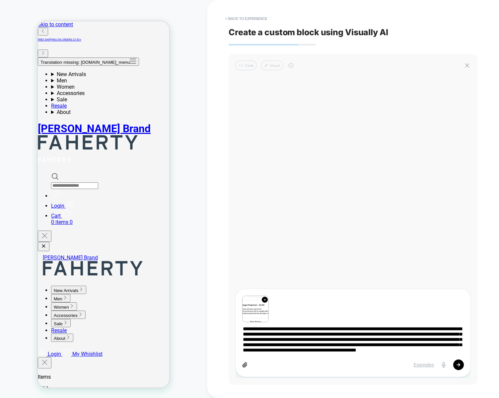
type textarea "**********"
click at [460, 364] on icon at bounding box center [459, 364] width 4 height 3
type textarea "*"
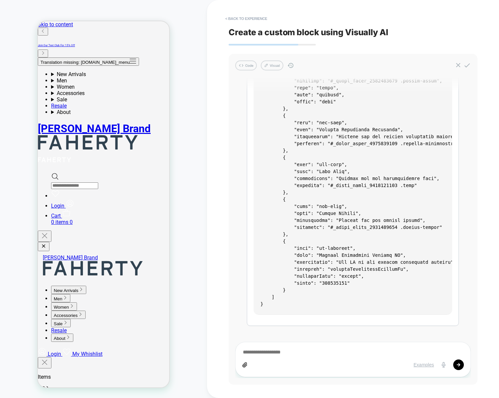
scroll to position [1234, 0]
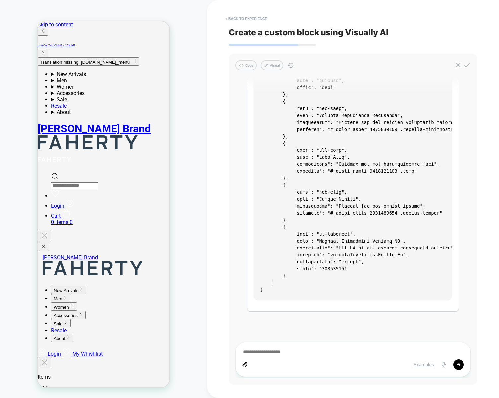
click at [299, 161] on code at bounding box center [499, 94] width 476 height 396
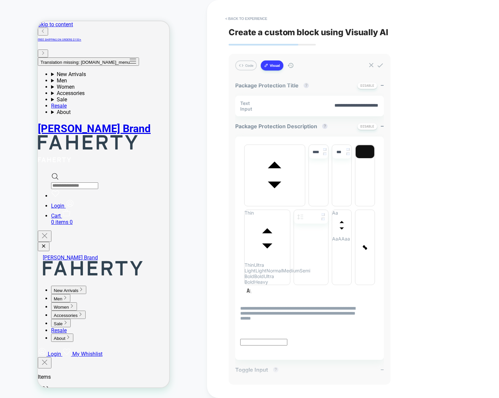
type input "****"
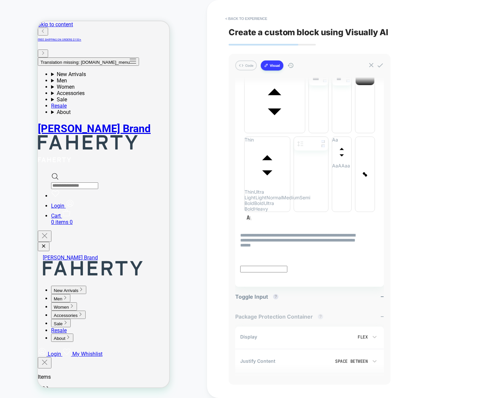
scroll to position [0, 0]
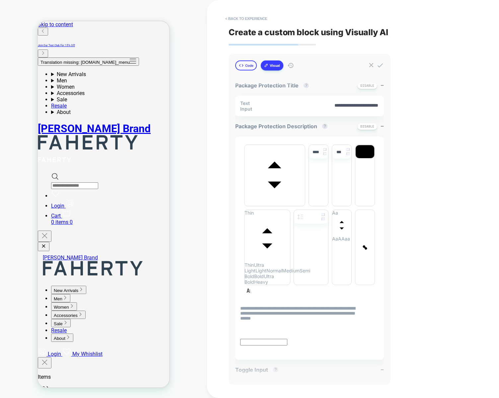
type textarea "*"
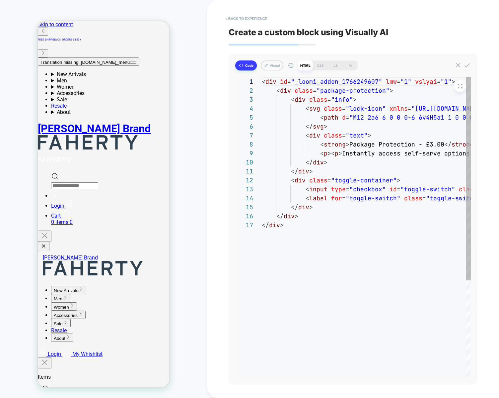
scroll to position [36, 0]
type textarea "**********"
click at [317, 65] on div "CSS" at bounding box center [320, 65] width 15 height 10
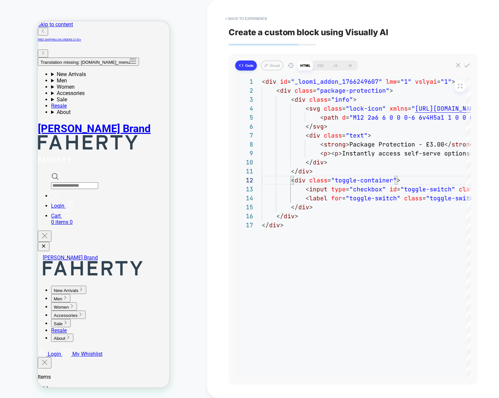
type textarea "*"
type textarea "**********"
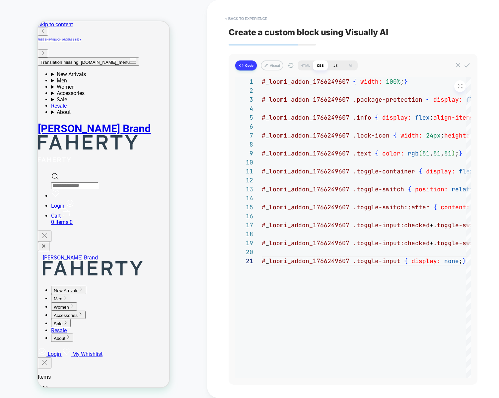
click at [334, 65] on div "JS" at bounding box center [335, 65] width 15 height 10
type textarea "*"
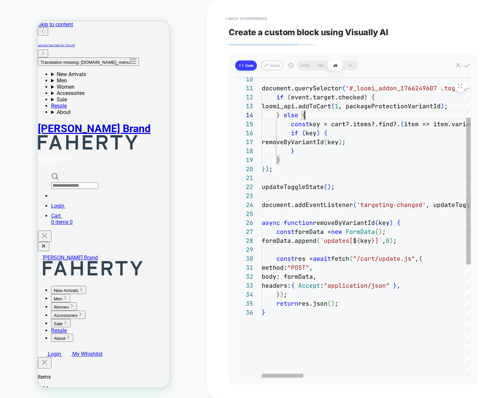
type textarea "**********"
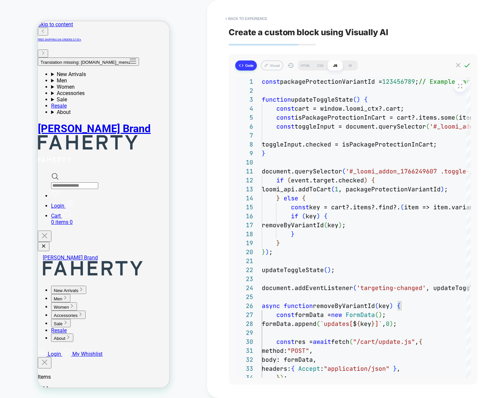
click at [468, 65] on icon at bounding box center [467, 65] width 7 height 7
type textarea "*"
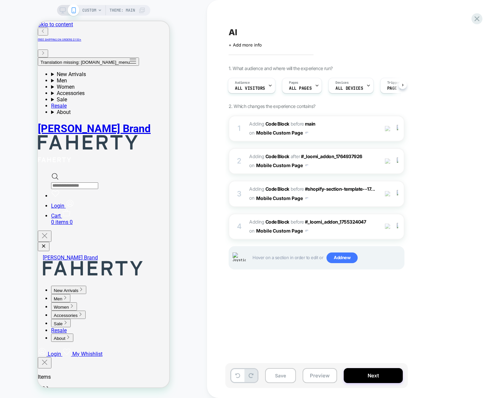
scroll to position [0, 1]
click at [397, 226] on img at bounding box center [397, 226] width 1 height 7
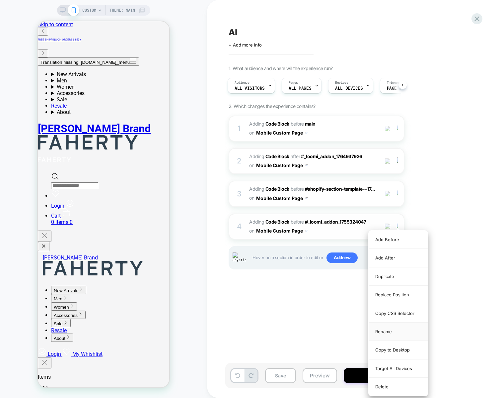
click at [399, 334] on div "Rename" at bounding box center [398, 331] width 59 height 18
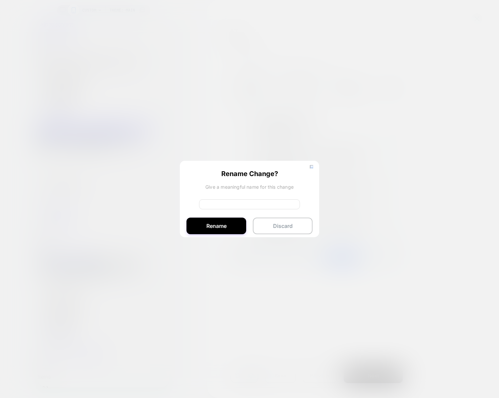
click at [244, 208] on input at bounding box center [249, 204] width 101 height 10
click at [214, 228] on button "Rename" at bounding box center [217, 226] width 60 height 17
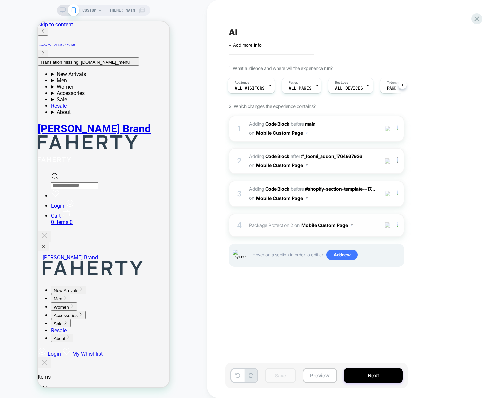
click at [273, 325] on div "AI Click to edit experience details + Add more info 1. What audience and where …" at bounding box center [349, 199] width 249 height 385
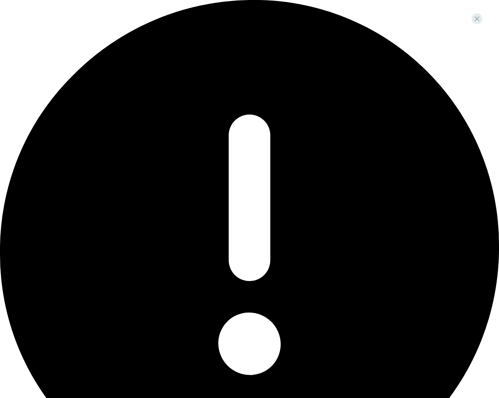
scroll to position [0, 0]
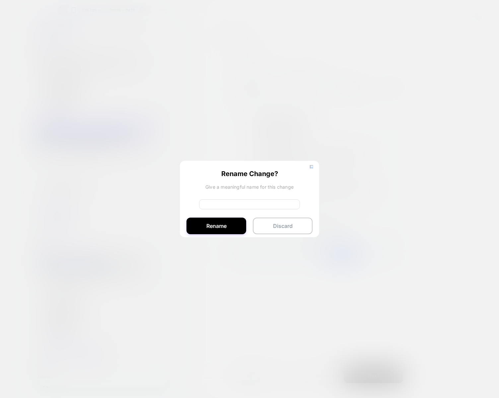
click at [223, 202] on input at bounding box center [249, 204] width 101 height 10
type input "**********"
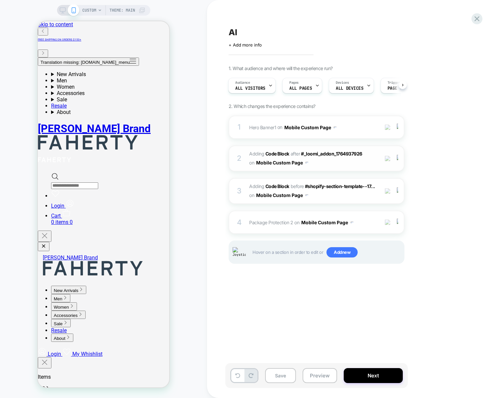
click at [364, 162] on span "Adding Code Block AFTER #_loomi_addon_1764937926 #_loomi_addon_[PHONE_NUMBER] o…" at bounding box center [312, 158] width 127 height 18
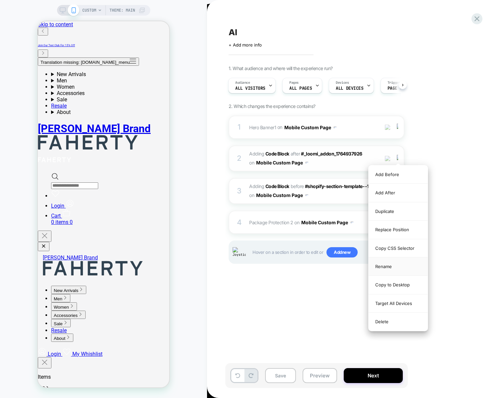
click at [399, 266] on div "Rename" at bounding box center [398, 266] width 59 height 18
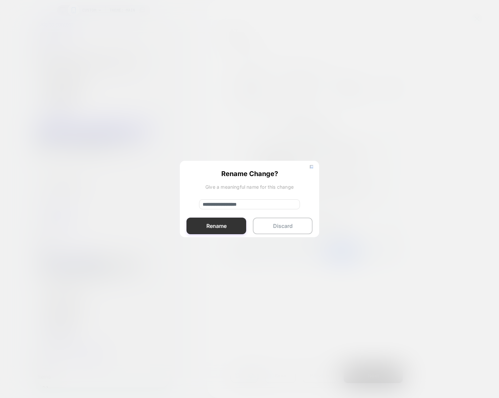
type input "**********"
click at [217, 228] on button "Rename" at bounding box center [217, 226] width 60 height 17
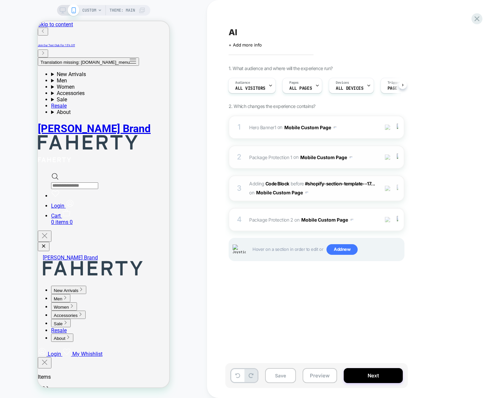
click at [399, 188] on div at bounding box center [398, 188] width 11 height 7
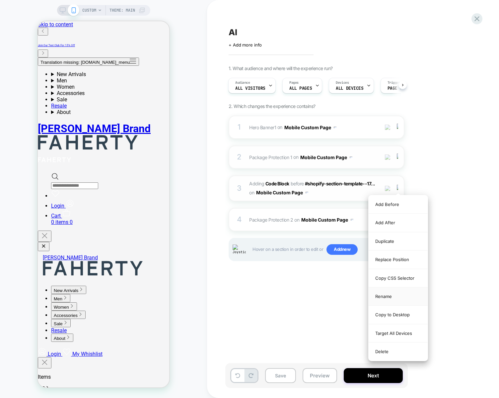
click at [392, 294] on div "Rename" at bounding box center [398, 296] width 59 height 18
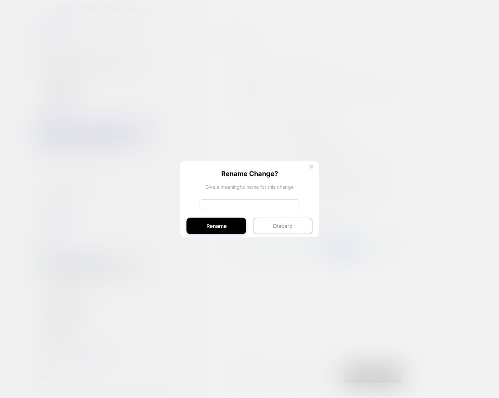
click at [244, 208] on input at bounding box center [249, 204] width 101 height 10
type input "*"
type input "******"
click at [214, 223] on button "Rename" at bounding box center [217, 226] width 60 height 17
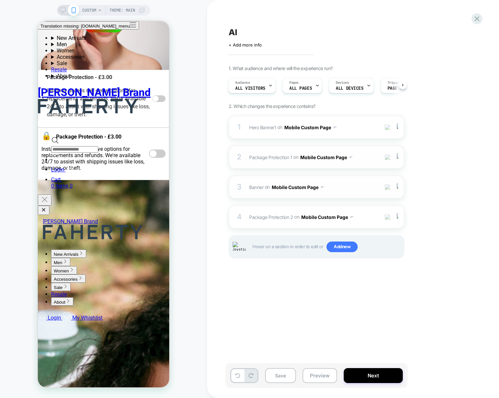
click at [299, 323] on div "AI Click to edit experience details + Add more info 1. What audience and where …" at bounding box center [349, 199] width 249 height 385
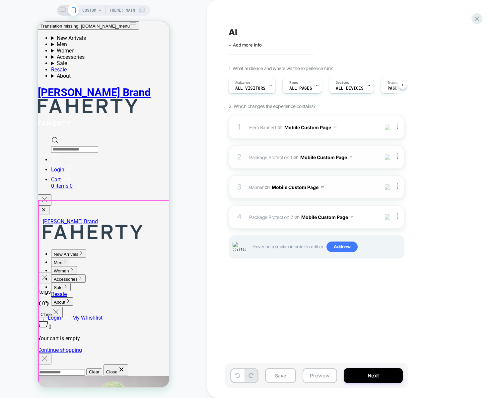
scroll to position [0, 0]
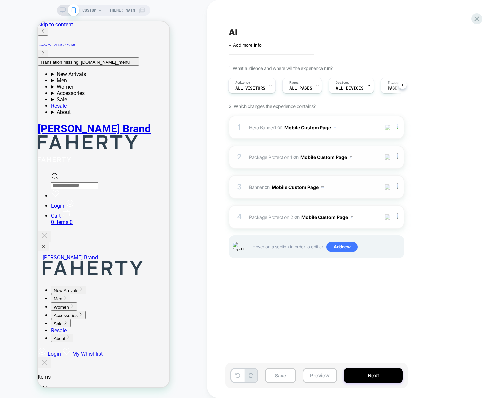
click at [390, 157] on img at bounding box center [388, 157] width 6 height 6
click at [399, 217] on div at bounding box center [398, 216] width 11 height 7
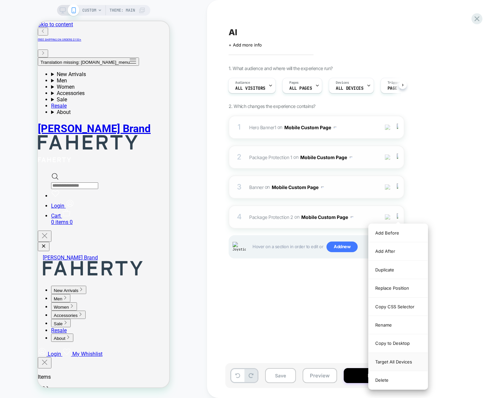
click at [400, 362] on div "Target All Devices" at bounding box center [398, 362] width 59 height 18
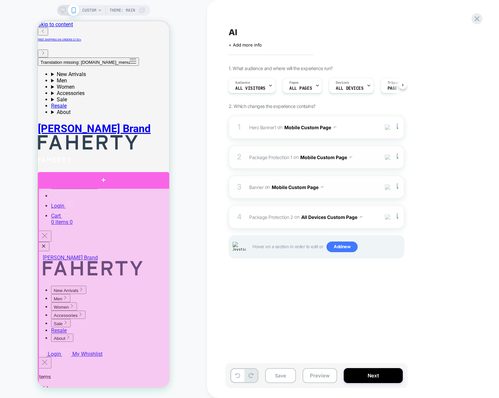
click at [86, 179] on div at bounding box center [103, 180] width 131 height 16
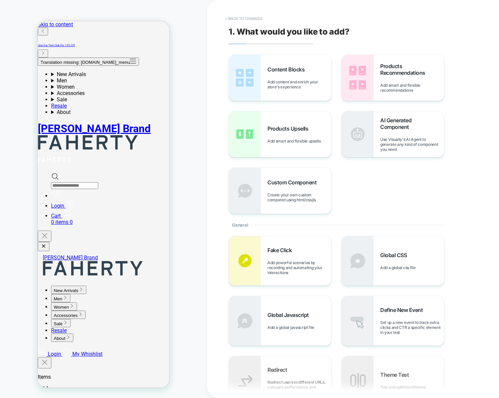
click at [238, 16] on button "< Back to changes" at bounding box center [244, 18] width 44 height 11
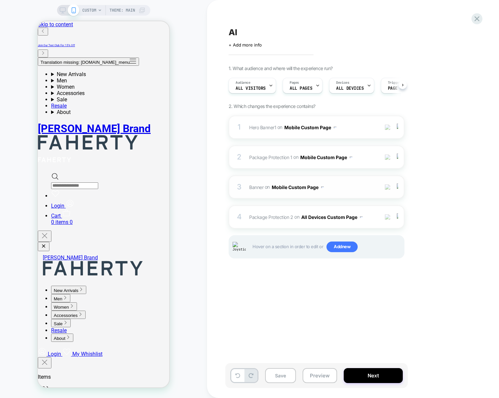
scroll to position [0, 0]
click at [398, 218] on div at bounding box center [398, 216] width 11 height 7
click at [398, 218] on img at bounding box center [397, 216] width 1 height 7
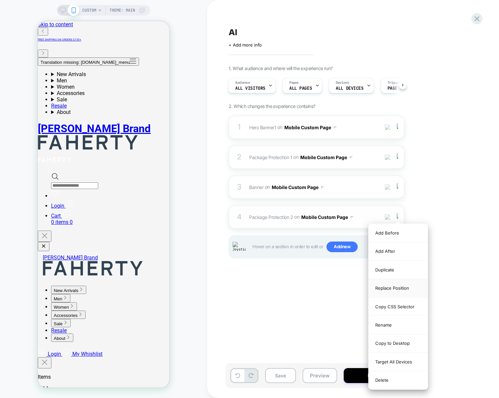
click at [397, 287] on div "Replace Position" at bounding box center [398, 288] width 59 height 18
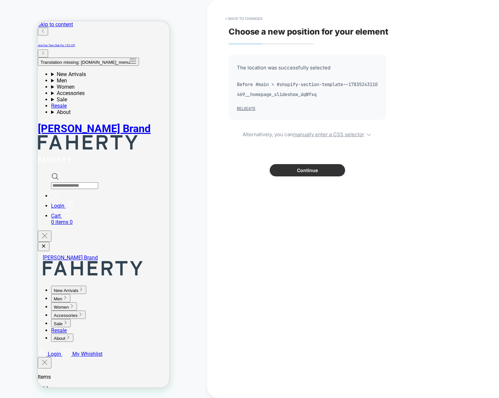
click at [316, 168] on button "Continue" at bounding box center [307, 170] width 75 height 12
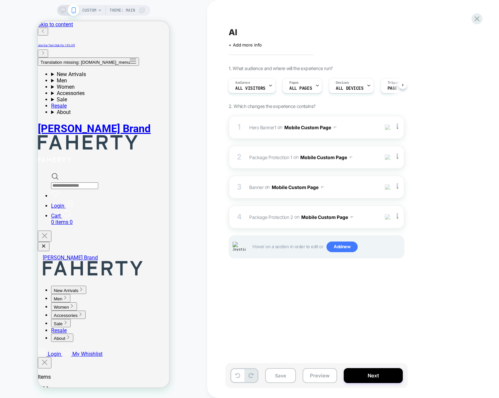
click at [295, 329] on div "AI Click to edit experience details + Add more info 1. What audience and where …" at bounding box center [349, 199] width 249 height 385
click at [284, 341] on div "AI Click to edit experience details + Add more info 1. What audience and where …" at bounding box center [349, 199] width 249 height 385
click at [260, 219] on span "Package Protection 2 Adding Code Block BEFORE #main > #shopify-section-template…" at bounding box center [312, 217] width 127 height 10
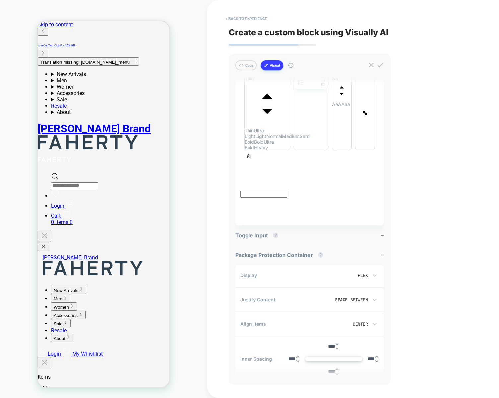
click at [295, 356] on input "****" at bounding box center [292, 358] width 7 height 5
paste input
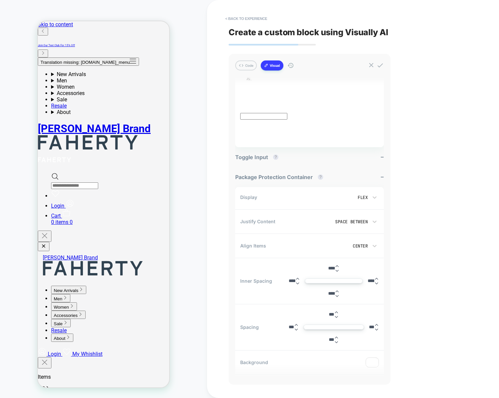
scroll to position [240, 0]
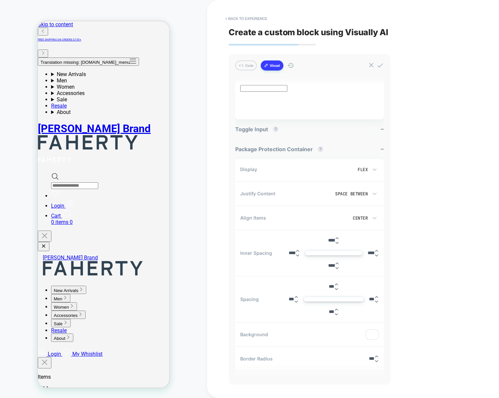
type input "****"
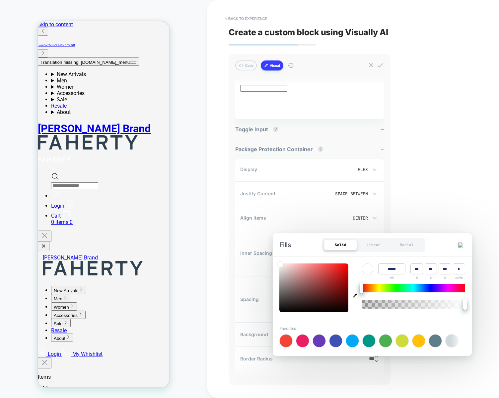
type input "***"
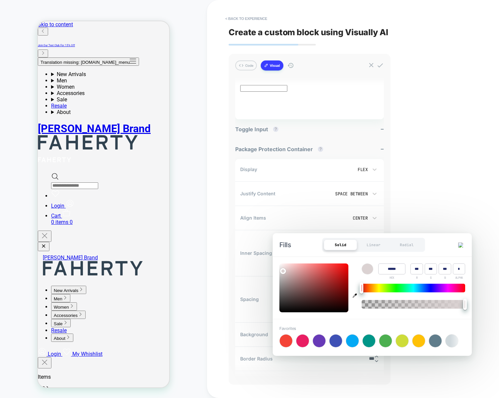
type input "***"
type input "******"
type input "***"
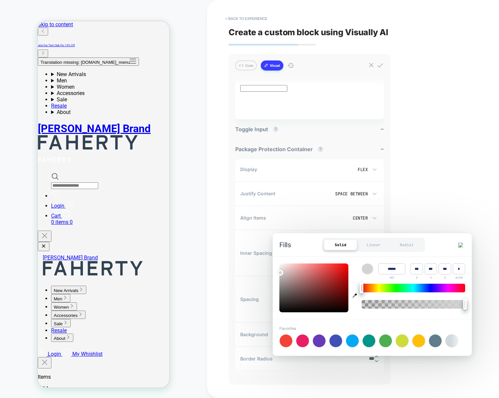
type input "***"
type input "******"
type input "***"
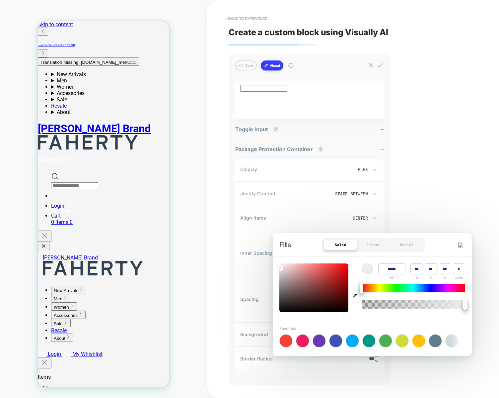
type input "***"
